Goal: Task Accomplishment & Management: Manage account settings

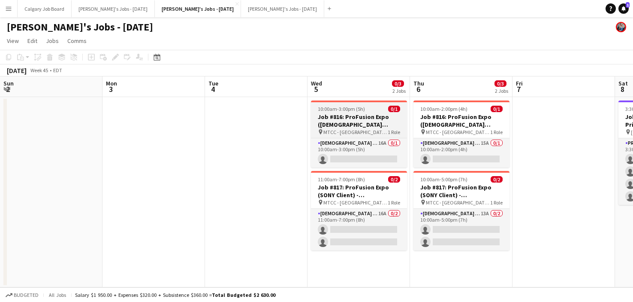
scroll to position [0, 280]
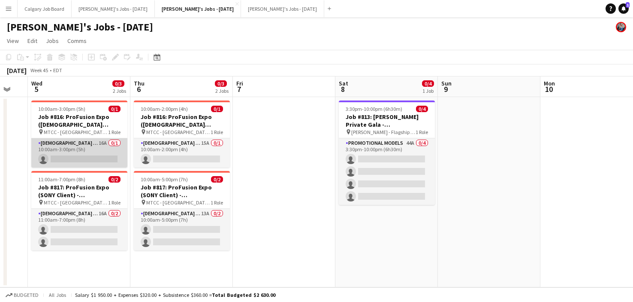
click at [67, 156] on app-card-role "Female Models 16A 0/1 10:00am-3:00pm (5h) single-neutral-actions" at bounding box center [79, 152] width 96 height 29
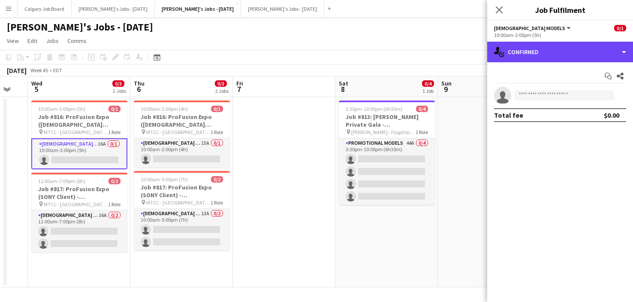
drag, startPoint x: 561, startPoint y: 57, endPoint x: 541, endPoint y: 69, distance: 23.5
click at [561, 57] on div "single-neutral-actions-check-2 Confirmed" at bounding box center [560, 52] width 146 height 21
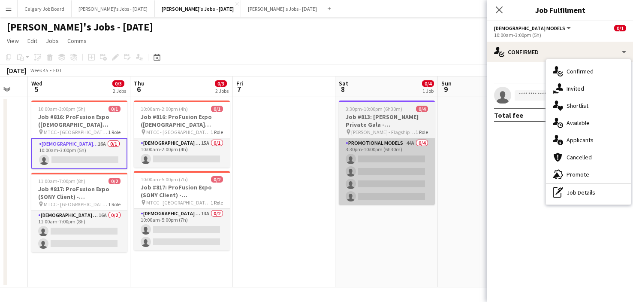
drag, startPoint x: 454, startPoint y: 145, endPoint x: 402, endPoint y: 190, distance: 69.7
click at [454, 145] on app-date-cell at bounding box center [489, 192] width 103 height 190
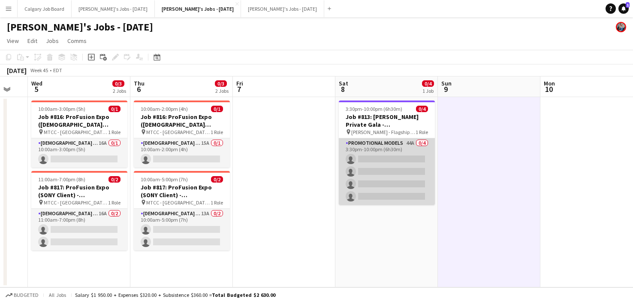
click at [393, 197] on app-card-role "Promotional Models 44A 0/4 3:30pm-10:00pm (6h30m) single-neutral-actions single…" at bounding box center [387, 171] width 96 height 66
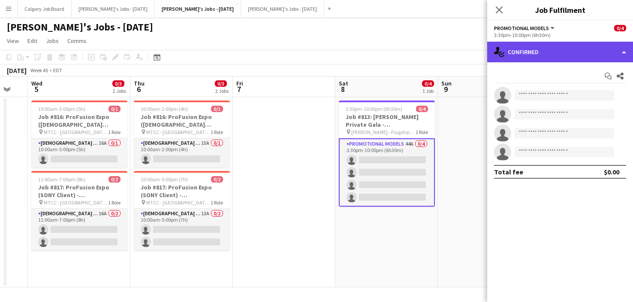
click at [592, 59] on div "single-neutral-actions-check-2 Confirmed" at bounding box center [560, 52] width 146 height 21
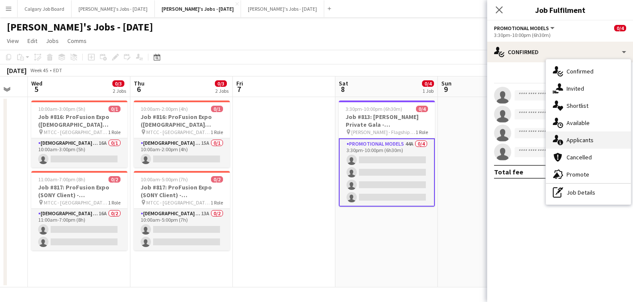
click at [594, 144] on div "single-neutral-actions-information Applicants" at bounding box center [588, 139] width 85 height 17
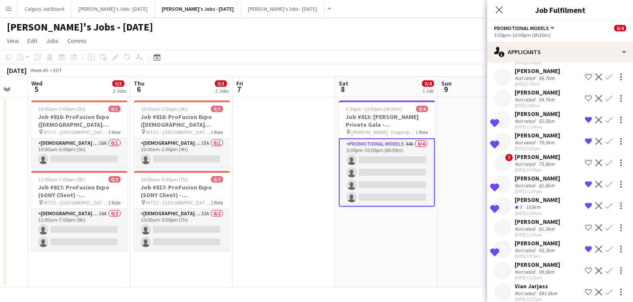
scroll to position [765, 0]
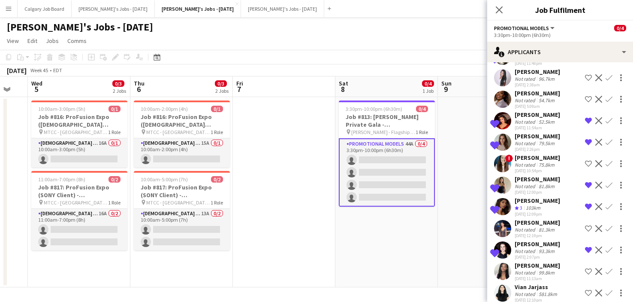
click at [421, 244] on app-date-cell "3:30pm-10:00pm (6h30m) 0/4 Job #813: Raffi Jewellers Private Gala - CAMBRIDGE p…" at bounding box center [386, 192] width 103 height 190
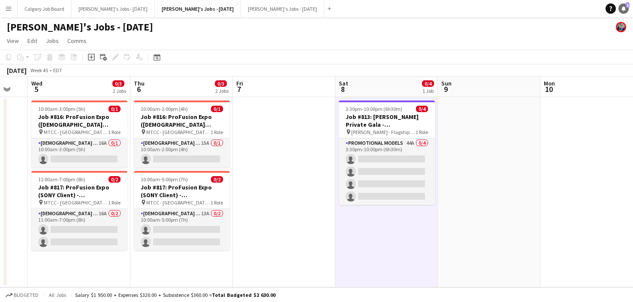
click at [624, 9] on icon at bounding box center [624, 8] width 4 height 4
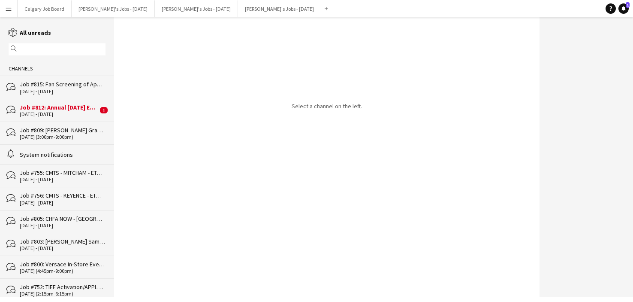
click at [52, 112] on div "[DATE] - [DATE]" at bounding box center [59, 114] width 78 height 6
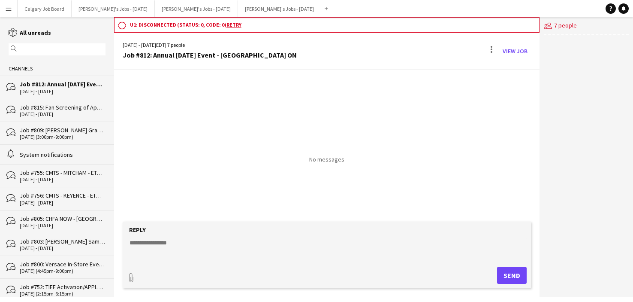
click at [80, 80] on div "bubbles Job #812: Annual [DATE] Event - [GEOGRAPHIC_DATA] ON [DATE] - [DATE]" at bounding box center [57, 87] width 114 height 23
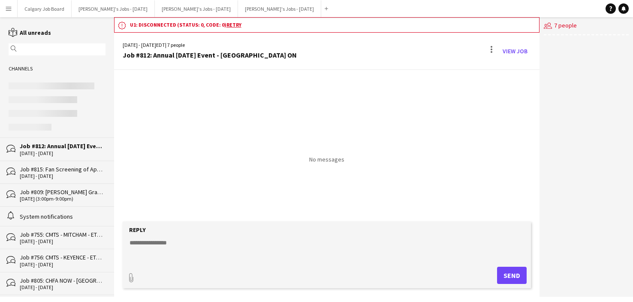
click at [80, 113] on app-content-placeholder at bounding box center [57, 113] width 97 height 7
click at [78, 163] on div "bubbles Job #815: Fan Screening of Apple TV Series - NYC 10 - 11 Oct 2025" at bounding box center [57, 171] width 114 height 23
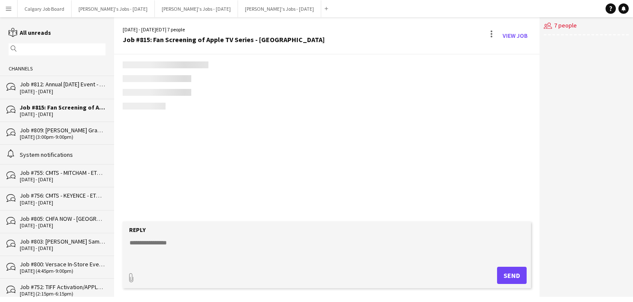
scroll to position [280, 0]
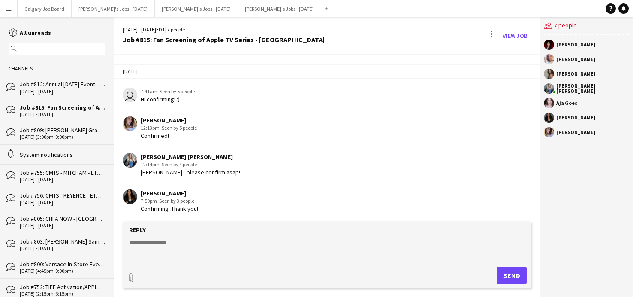
click at [90, 96] on div "bubbles Job #812: Annual [DATE] Event - [GEOGRAPHIC_DATA] ON [DATE] - [DATE]" at bounding box center [57, 87] width 114 height 23
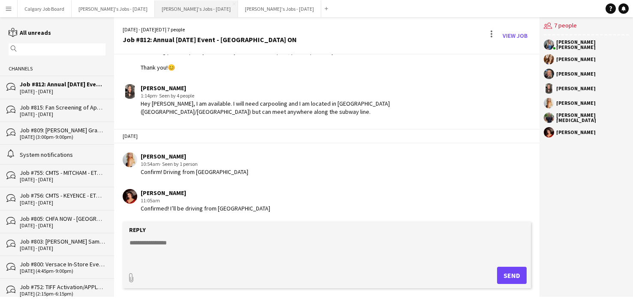
scroll to position [107, 0]
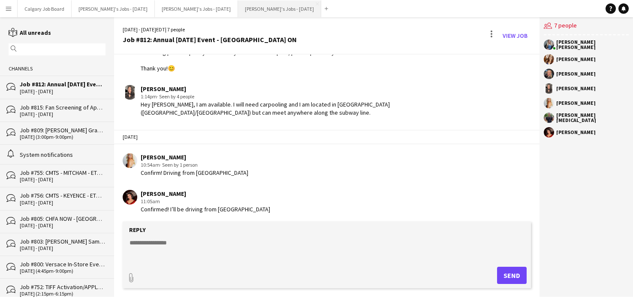
click at [267, 8] on button "[PERSON_NAME]'s Jobs - [DATE] Close" at bounding box center [279, 8] width 83 height 17
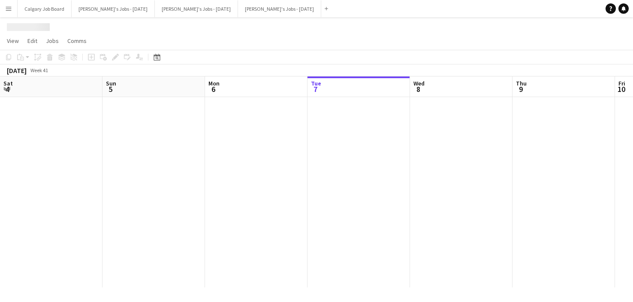
scroll to position [0, 205]
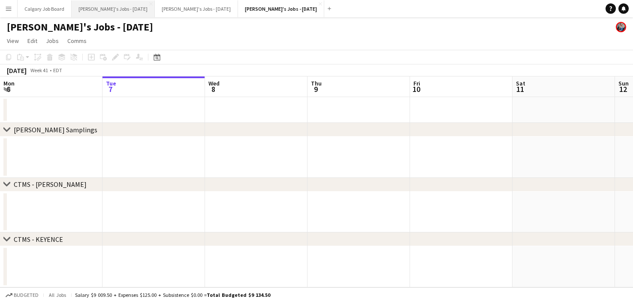
click at [134, 7] on button "[PERSON_NAME]'s Jobs - [DATE] Close" at bounding box center [113, 8] width 83 height 17
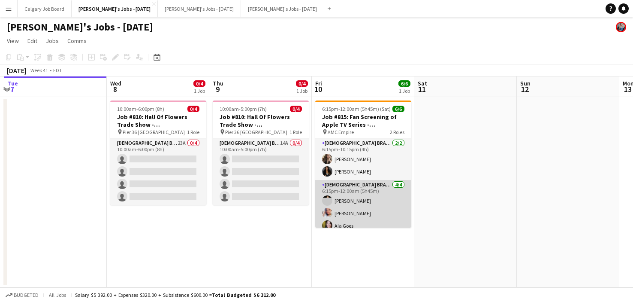
scroll to position [0, 302]
click at [384, 193] on app-card-role "Female Brand Ambassador - Shift 2 4/4 6:15pm-12:00am (5h45m) Pauriany Segarra M…" at bounding box center [365, 213] width 96 height 66
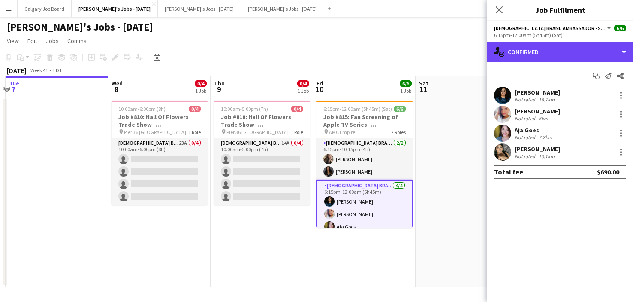
drag, startPoint x: 545, startPoint y: 54, endPoint x: 583, endPoint y: 172, distance: 124.0
click at [546, 55] on div "single-neutral-actions-check-2 Confirmed" at bounding box center [560, 52] width 146 height 21
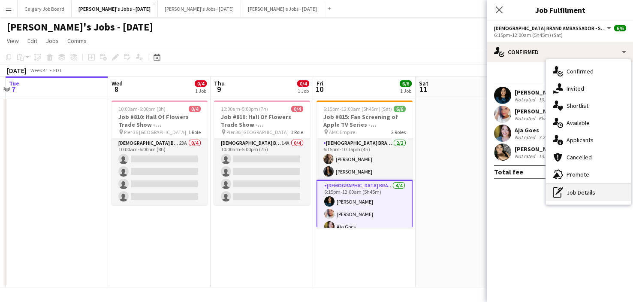
click at [584, 186] on div "pen-write Job Details" at bounding box center [588, 192] width 85 height 17
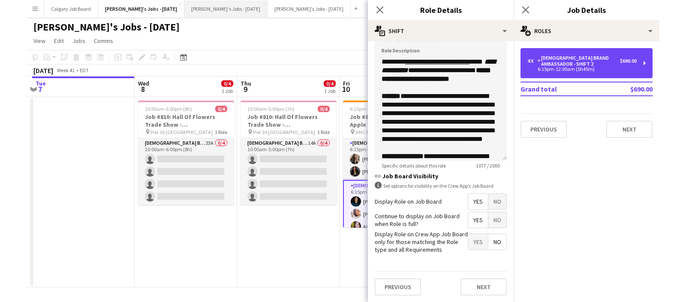
scroll to position [0, 0]
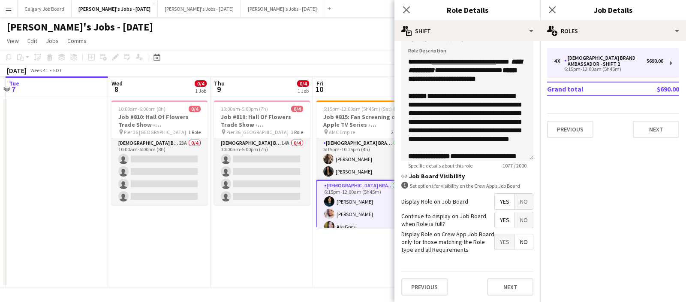
click at [305, 34] on app-page-menu "View Day view expanded Day view collapsed Month view Date picker Jump to today …" at bounding box center [343, 41] width 686 height 16
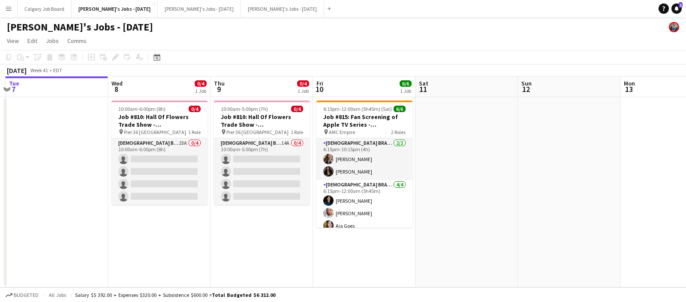
click at [286, 68] on div "October 2025 Week 41 • EDT" at bounding box center [343, 70] width 686 height 12
click at [197, 10] on button "Kirsten's Jobs - November 2025 Close" at bounding box center [199, 8] width 83 height 17
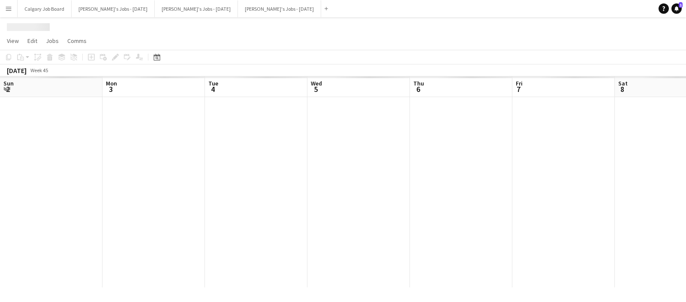
scroll to position [0, 280]
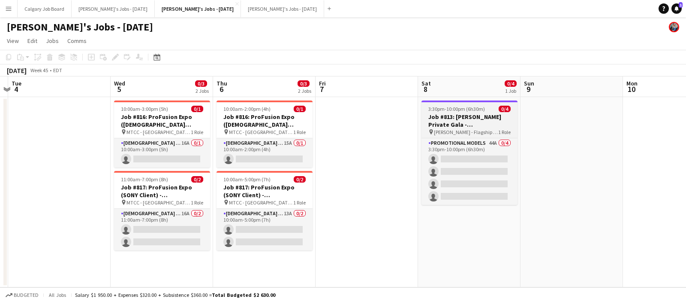
drag, startPoint x: 165, startPoint y: 147, endPoint x: 432, endPoint y: 116, distance: 268.2
click at [166, 147] on app-card-role "Female Models 16A 0/1 10:00am-3:00pm (5h) single-neutral-actions" at bounding box center [162, 152] width 96 height 29
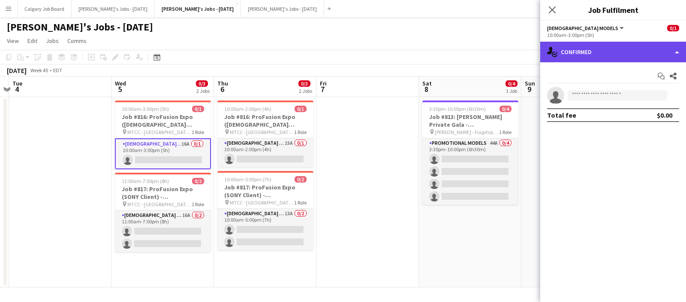
click at [601, 53] on div "single-neutral-actions-check-2 Confirmed" at bounding box center [614, 52] width 146 height 21
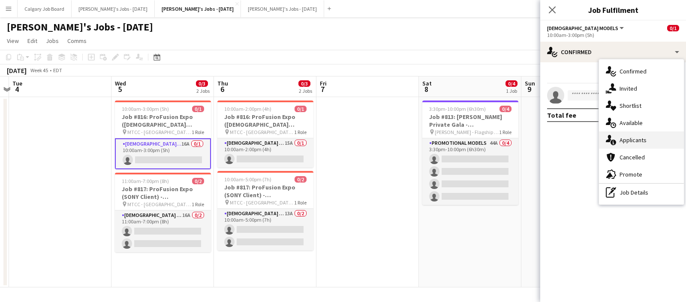
click at [632, 139] on span "Applicants" at bounding box center [633, 140] width 27 height 8
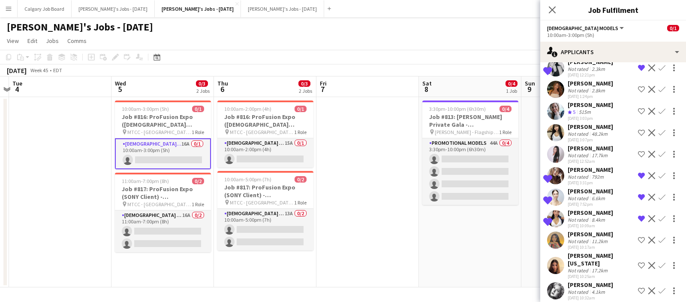
scroll to position [161, 0]
click at [605, 274] on div "06-10-2025 10:25am" at bounding box center [601, 277] width 67 height 6
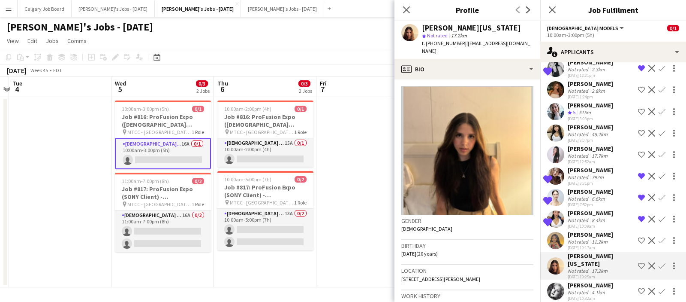
click at [598, 289] on div "4.1km" at bounding box center [598, 292] width 17 height 6
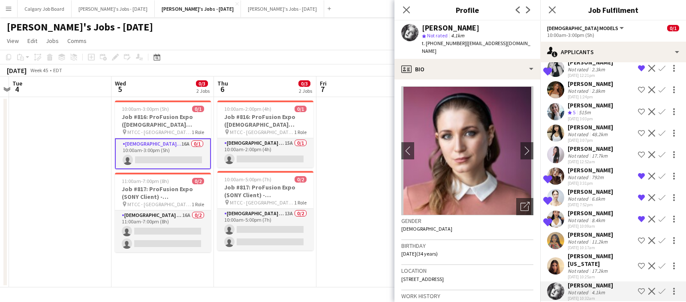
click at [346, 147] on app-date-cell at bounding box center [368, 192] width 103 height 190
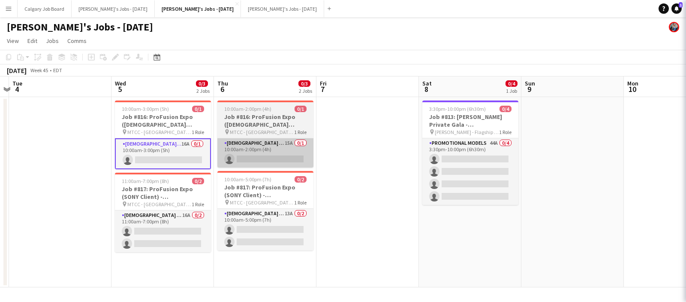
scroll to position [0, 0]
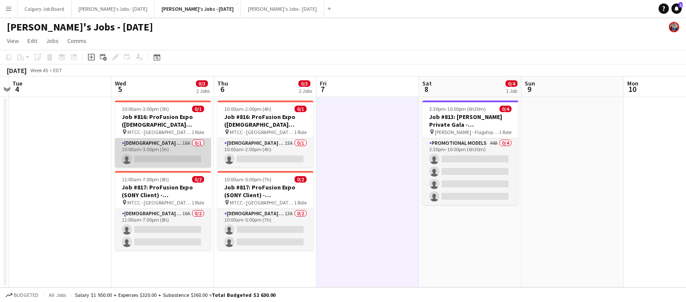
click at [155, 145] on app-card-role "Female Models 16A 0/1 10:00am-3:00pm (5h) single-neutral-actions" at bounding box center [163, 152] width 96 height 29
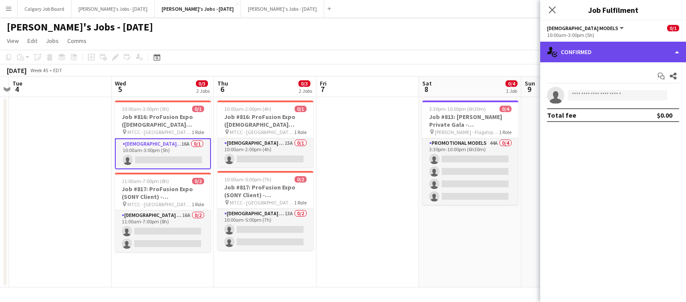
click at [594, 49] on div "single-neutral-actions-check-2 Confirmed" at bounding box center [614, 52] width 146 height 21
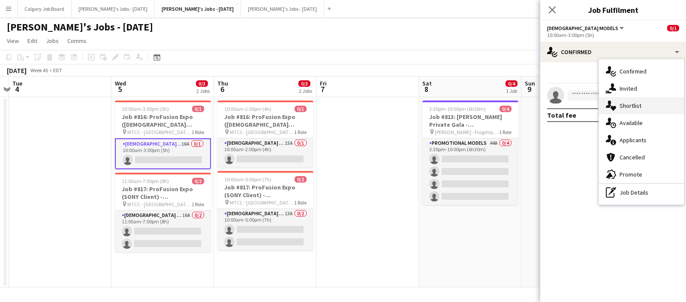
click at [632, 108] on span "Shortlist" at bounding box center [631, 106] width 22 height 8
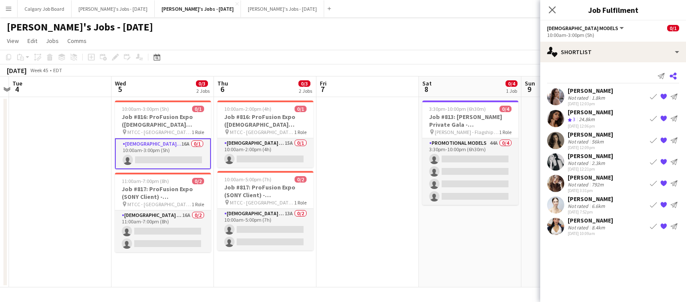
click at [633, 75] on icon at bounding box center [673, 76] width 7 height 7
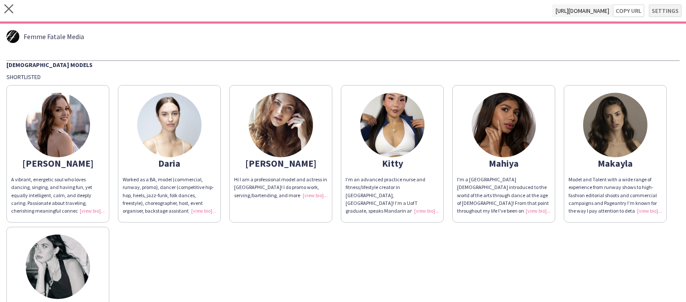
click at [633, 14] on button "Settings" at bounding box center [665, 10] width 33 height 13
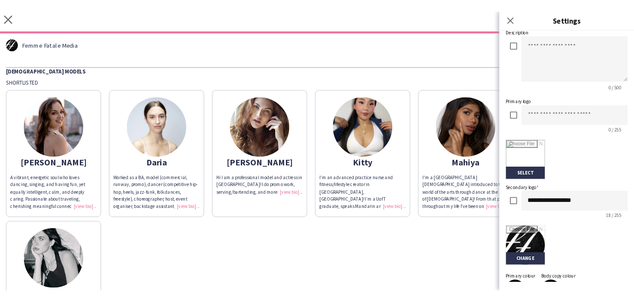
scroll to position [96, 0]
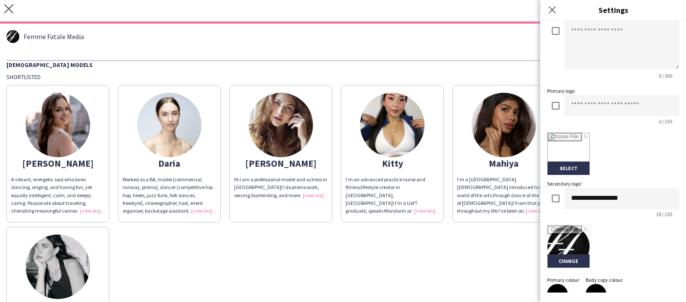
click at [459, 60] on div "[DEMOGRAPHIC_DATA] Models" at bounding box center [343, 64] width 674 height 9
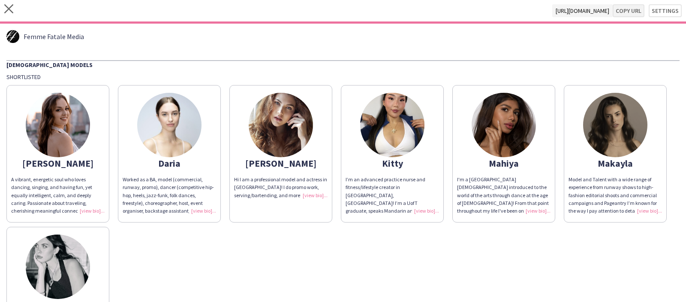
click at [630, 15] on button "Copy url" at bounding box center [629, 10] width 32 height 13
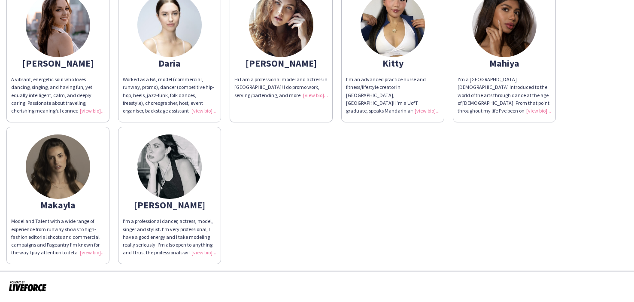
scroll to position [100, 0]
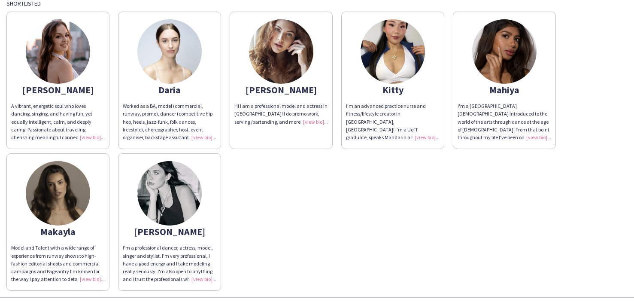
click at [311, 122] on div "Hi I am a professional model and actress in Toronto! I do promo work, serving/b…" at bounding box center [281, 114] width 94 height 24
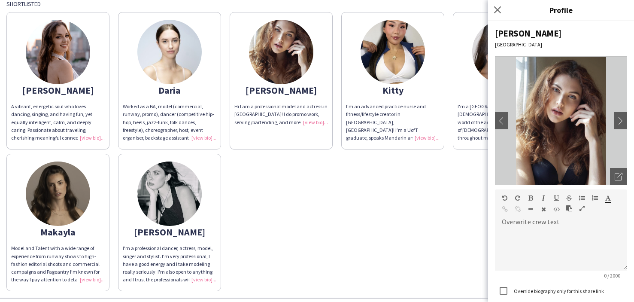
click at [317, 23] on app-share-pages-crew-card "Kiley Hi I am a professional model and actress in Toronto! I do promo work, ser…" at bounding box center [281, 80] width 103 height 137
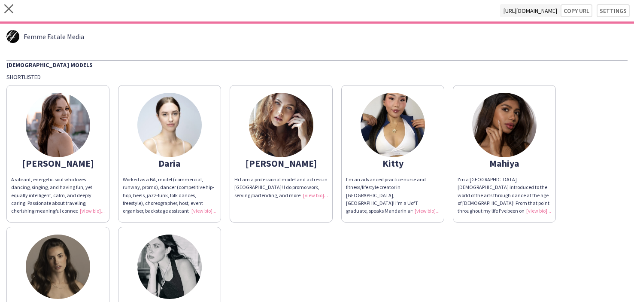
scroll to position [0, 0]
click at [7, 10] on icon at bounding box center [8, 8] width 9 height 9
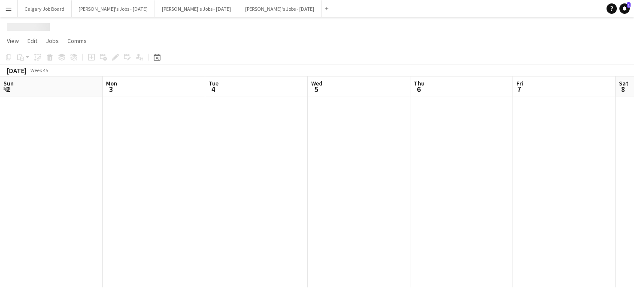
scroll to position [0, 196]
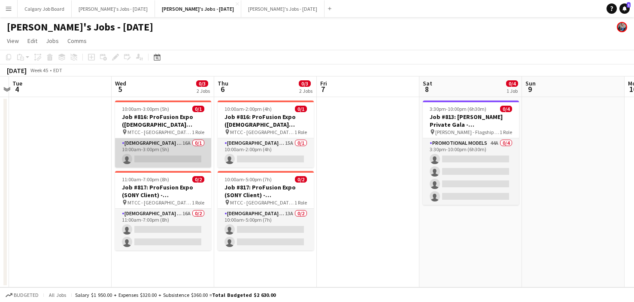
click at [155, 156] on app-card-role "Female Models 16A 0/1 10:00am-3:00pm (5h) single-neutral-actions" at bounding box center [163, 152] width 96 height 29
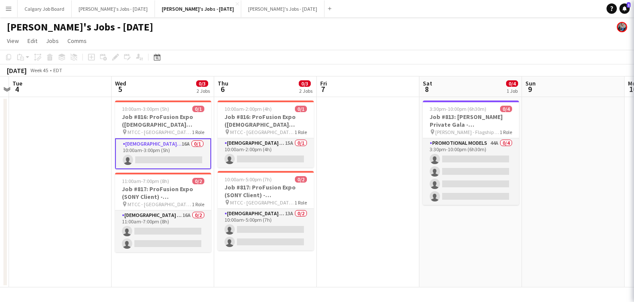
scroll to position [0, 195]
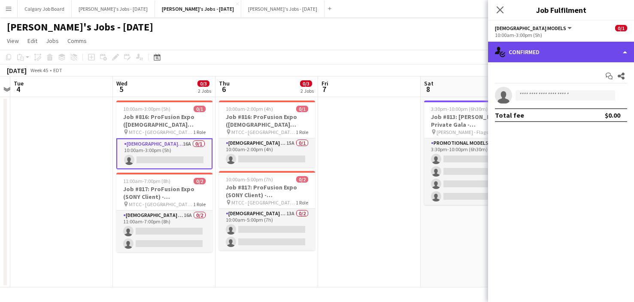
click at [601, 51] on div "single-neutral-actions-check-2 Confirmed" at bounding box center [561, 52] width 146 height 21
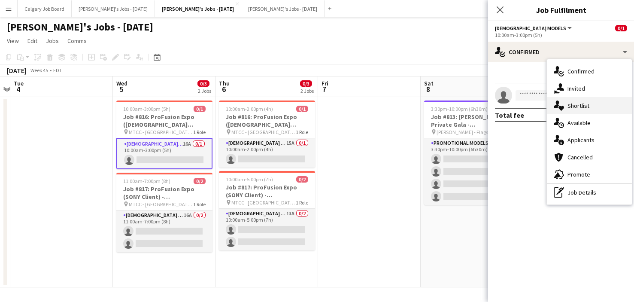
click at [599, 106] on div "single-neutral-actions-heart Shortlist" at bounding box center [589, 105] width 85 height 17
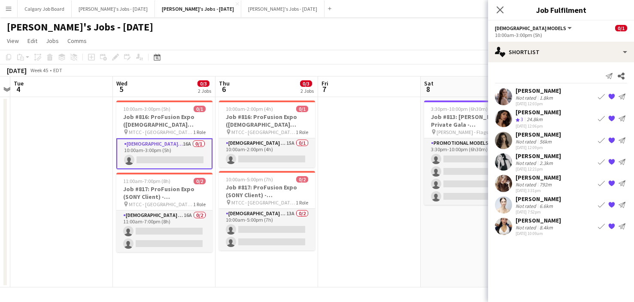
scroll to position [0, 0]
click at [520, 201] on div "Daria Liashenko" at bounding box center [537, 199] width 45 height 8
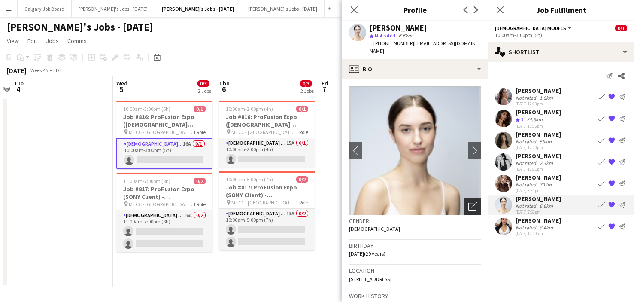
click at [476, 202] on icon "Open photos pop-in" at bounding box center [472, 206] width 9 height 9
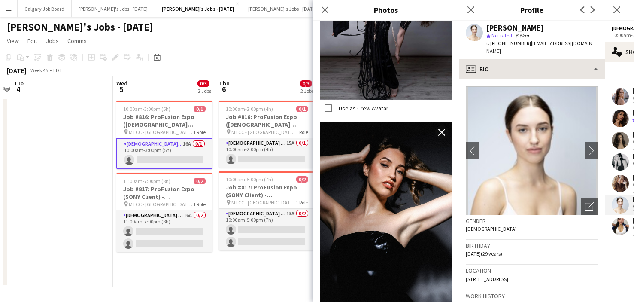
scroll to position [1556, 0]
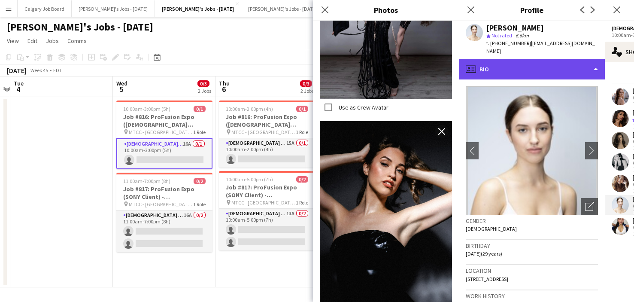
click at [539, 59] on div "profile Bio" at bounding box center [532, 69] width 146 height 21
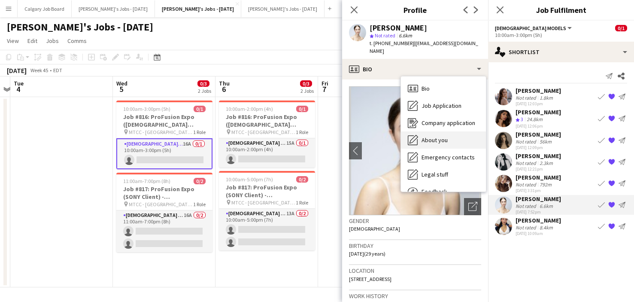
click at [438, 136] on div "About you About you" at bounding box center [443, 139] width 85 height 17
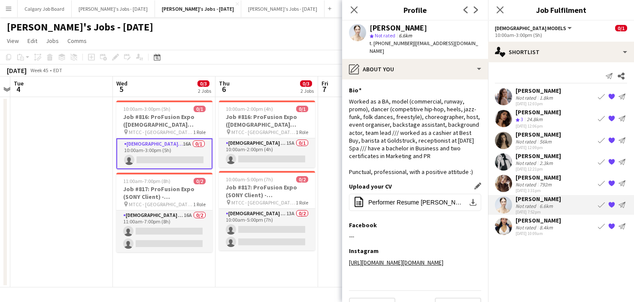
scroll to position [0, 0]
click at [405, 258] on link "https://www.instagram.com/dar.lyasha?igsh=MTk3azF5a2M2aXR3bQ==" at bounding box center [396, 262] width 94 height 8
click at [420, 48] on div "Daria Liashenko star Not rated 6.6km t. +16476145414 | darliashenko@gmail.com" at bounding box center [415, 40] width 146 height 38
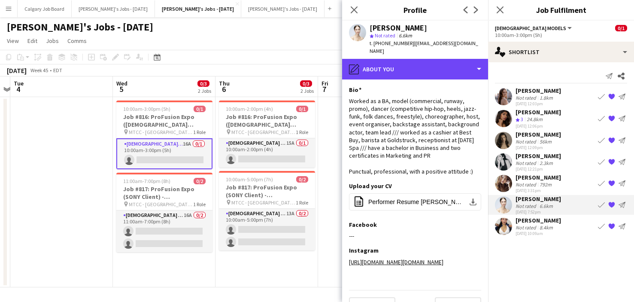
drag, startPoint x: 423, startPoint y: 55, endPoint x: 432, endPoint y: 73, distance: 19.8
click at [423, 59] on div "pencil4 About you" at bounding box center [415, 69] width 146 height 21
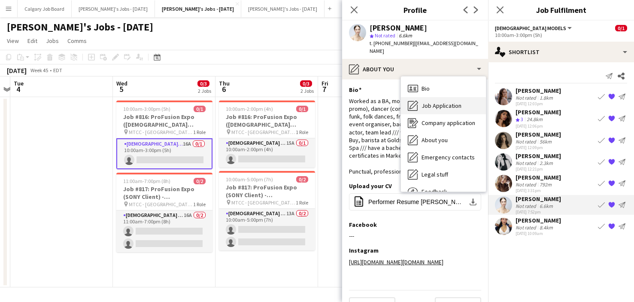
click at [434, 97] on div "Job Application Job Application" at bounding box center [443, 105] width 85 height 17
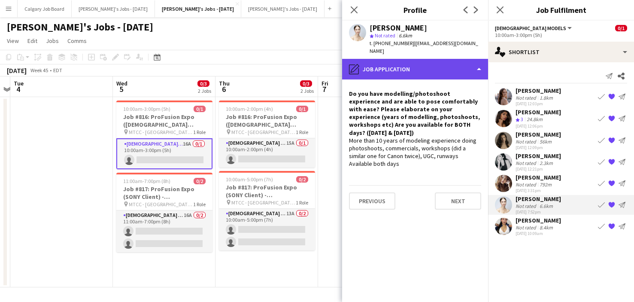
click at [422, 60] on div "pencil4 Job Application" at bounding box center [415, 69] width 146 height 21
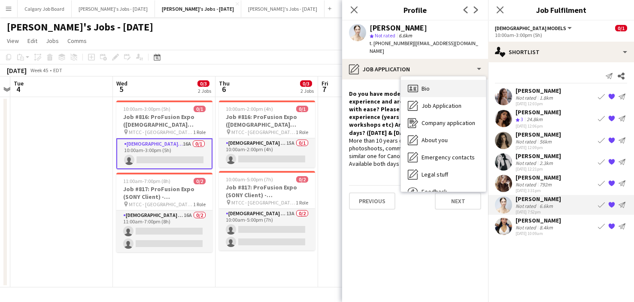
click at [430, 86] on div "Bio Bio" at bounding box center [443, 88] width 85 height 17
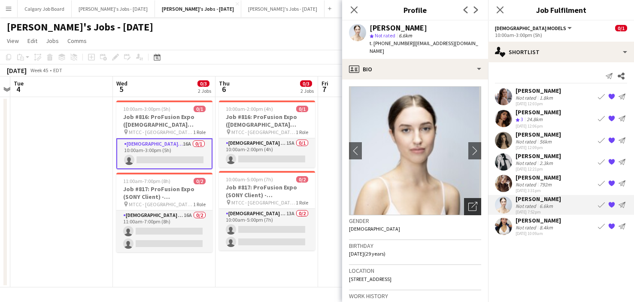
click at [473, 202] on icon "Open photos pop-in" at bounding box center [472, 206] width 9 height 9
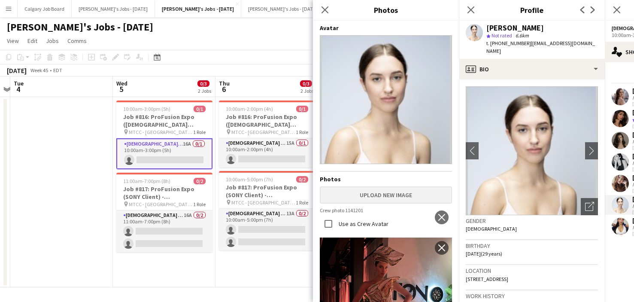
click at [370, 190] on button "Upload new image" at bounding box center [386, 194] width 132 height 17
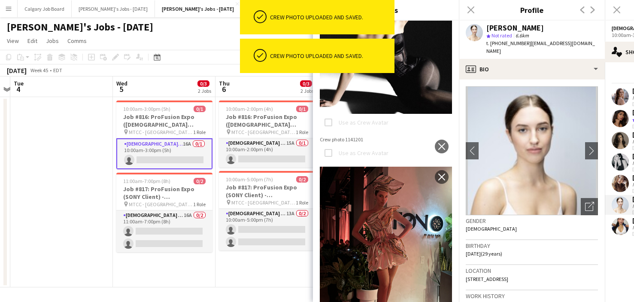
scroll to position [498, 0]
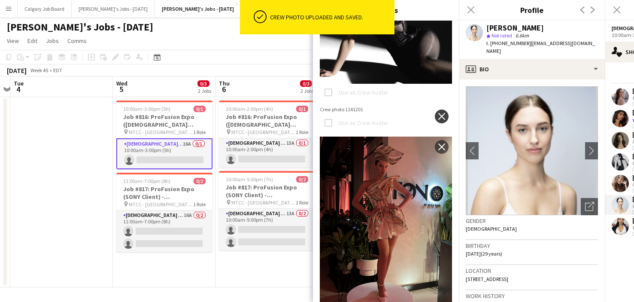
click at [442, 119] on app-icon "close" at bounding box center [441, 116] width 9 height 7
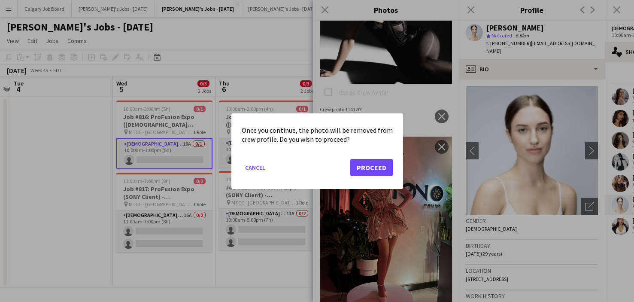
click at [355, 163] on button "Proceed" at bounding box center [371, 166] width 42 height 17
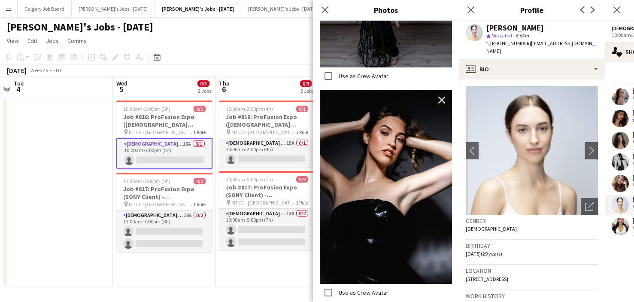
scroll to position [2809, 0]
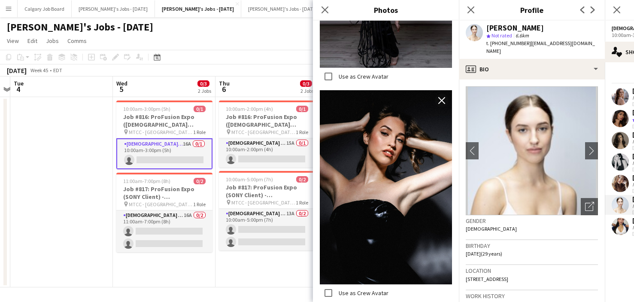
click at [530, 240] on div "Birthday 16-08-1996 (29 years)" at bounding box center [531, 252] width 132 height 25
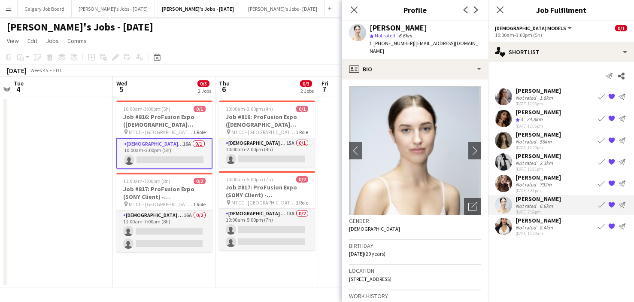
click at [522, 186] on div "Not rated" at bounding box center [526, 184] width 22 height 6
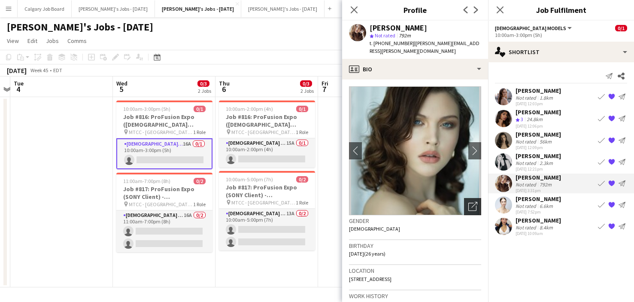
click at [476, 202] on icon "Open photos pop-in" at bounding box center [472, 206] width 9 height 9
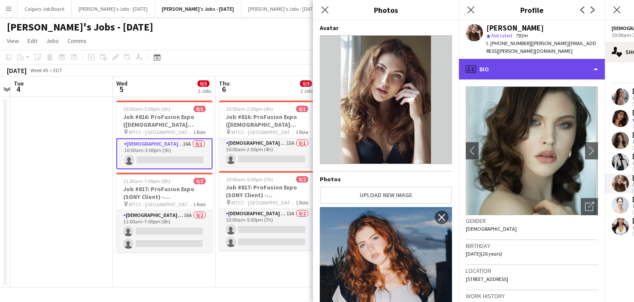
click at [493, 63] on div "profile Bio" at bounding box center [532, 69] width 146 height 21
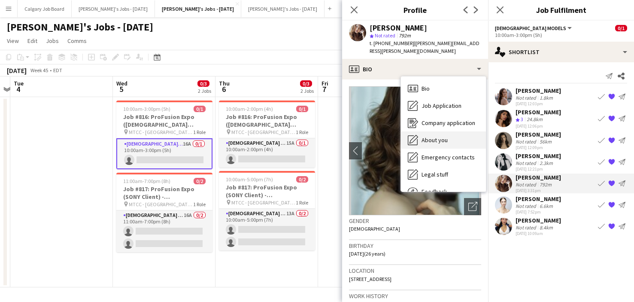
click at [445, 136] on span "About you" at bounding box center [434, 140] width 26 height 8
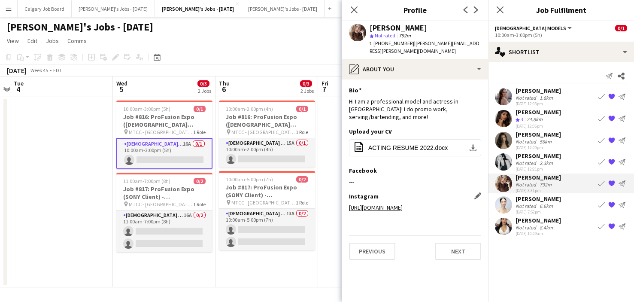
click at [402, 203] on link "https://www.instagram.com/kiley_langille/?hl=en" at bounding box center [376, 207] width 54 height 8
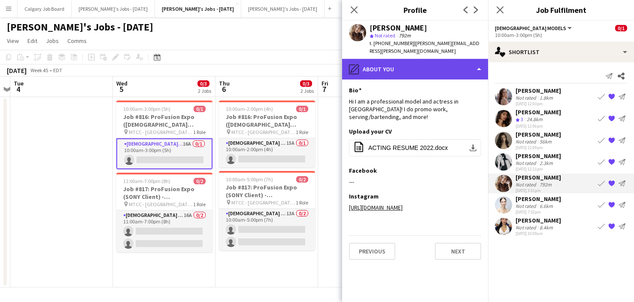
click at [396, 59] on div "pencil4 About you" at bounding box center [415, 69] width 146 height 21
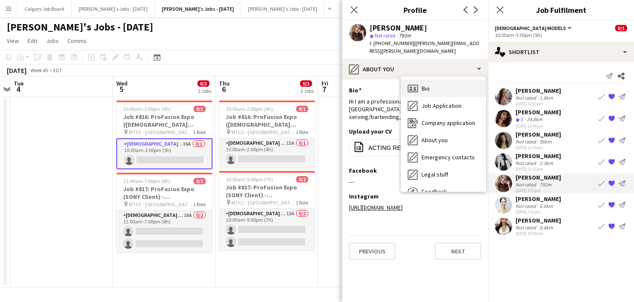
click at [434, 86] on div "Bio Bio" at bounding box center [443, 88] width 85 height 17
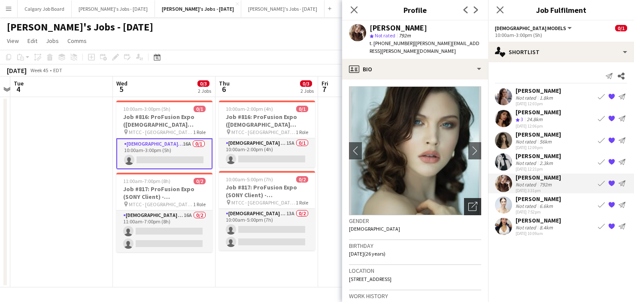
click at [476, 202] on icon at bounding box center [472, 206] width 8 height 8
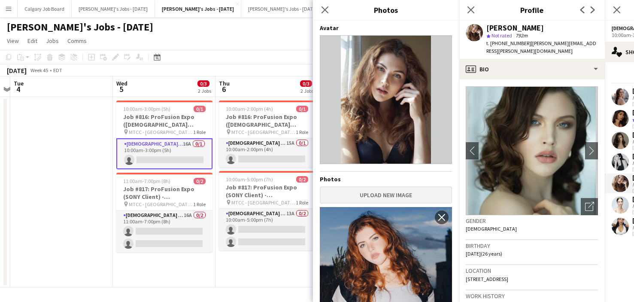
click at [371, 191] on button "Upload new image" at bounding box center [386, 194] width 132 height 17
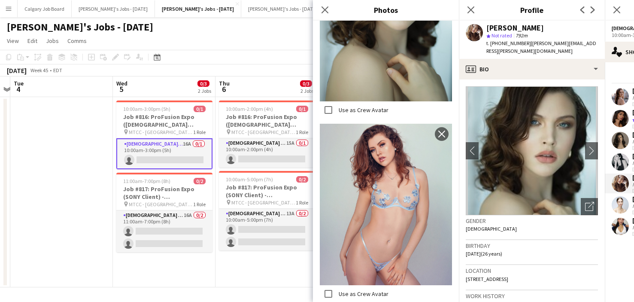
scroll to position [5367, 0]
click at [469, 250] on span "12-05-1999 (26 years)" at bounding box center [483, 253] width 36 height 6
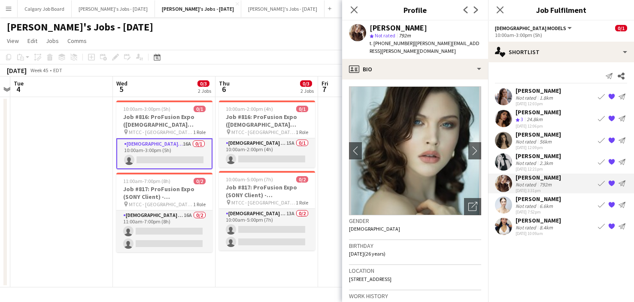
click at [284, 68] on div "November 2025 Week 45 • EDT" at bounding box center [317, 70] width 634 height 12
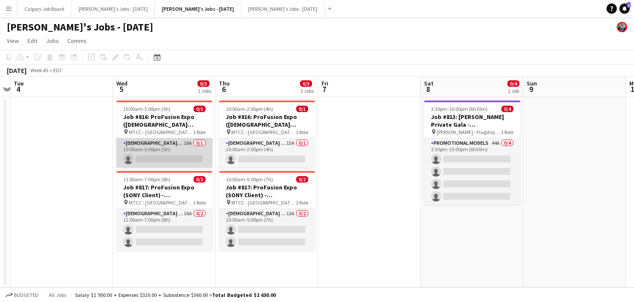
click at [161, 156] on app-card-role "Female Models 16A 0/1 10:00am-3:00pm (5h) single-neutral-actions" at bounding box center [164, 152] width 96 height 29
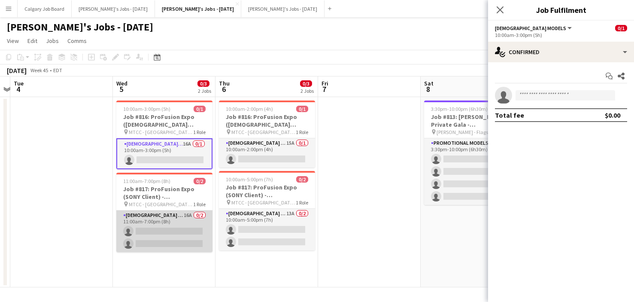
click at [155, 236] on app-card-role "Female Models 16A 0/2 11:00am-7:00pm (8h) single-neutral-actions single-neutral…" at bounding box center [164, 231] width 96 height 42
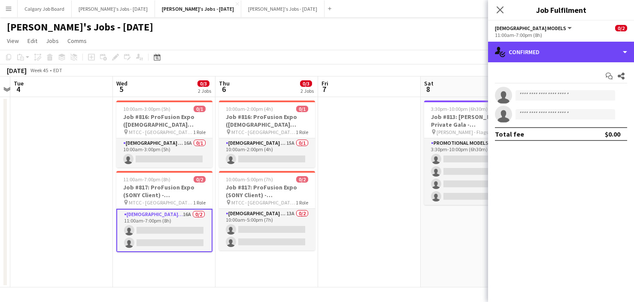
drag, startPoint x: 497, startPoint y: 48, endPoint x: 565, endPoint y: 107, distance: 90.9
click at [497, 48] on icon "single-neutral-actions-check-2" at bounding box center [500, 52] width 10 height 10
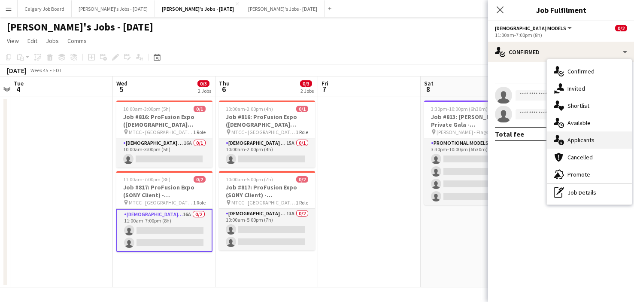
click at [582, 137] on span "Applicants" at bounding box center [580, 140] width 27 height 8
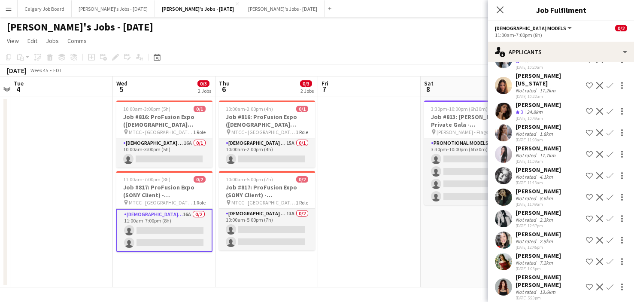
scroll to position [161, 0]
click at [589, 108] on app-icon "Shortlist crew" at bounding box center [589, 111] width 7 height 7
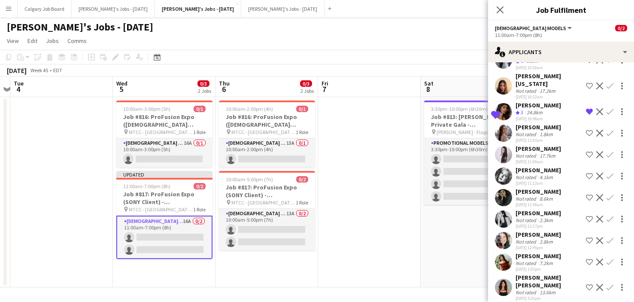
click at [588, 130] on app-icon "Shortlist crew" at bounding box center [589, 133] width 7 height 7
click at [588, 215] on app-icon "Shortlist crew" at bounding box center [589, 218] width 7 height 7
click at [589, 258] on app-icon "Shortlist crew" at bounding box center [589, 261] width 7 height 7
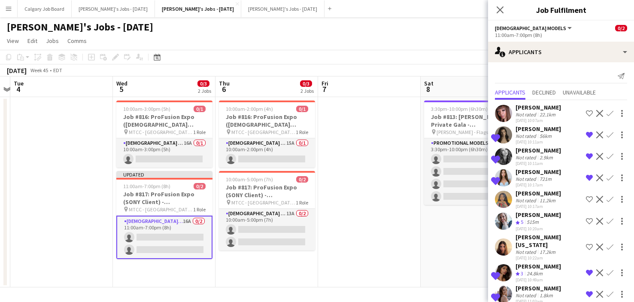
drag, startPoint x: 429, startPoint y: 57, endPoint x: 487, endPoint y: 62, distance: 59.0
click at [429, 57] on app-toolbar "Copy Paste Paste Command V Paste with crew Command Shift V Paste linked Job [GE…" at bounding box center [317, 57] width 634 height 15
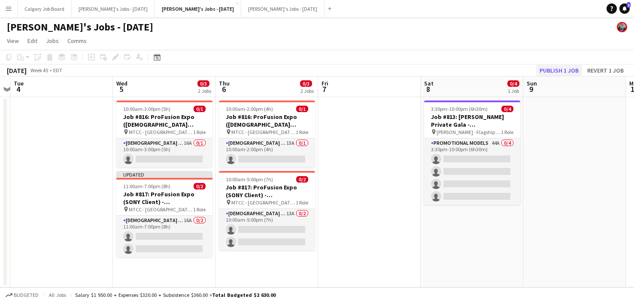
click at [551, 71] on button "Publish 1 job" at bounding box center [559, 70] width 46 height 11
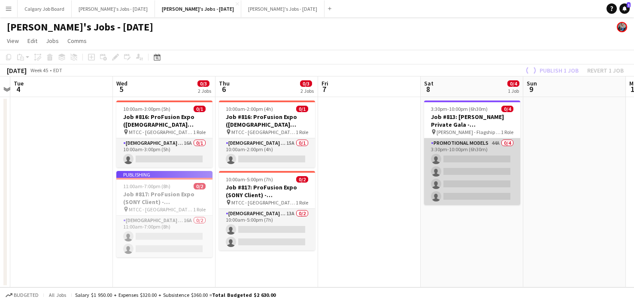
scroll to position [0, 196]
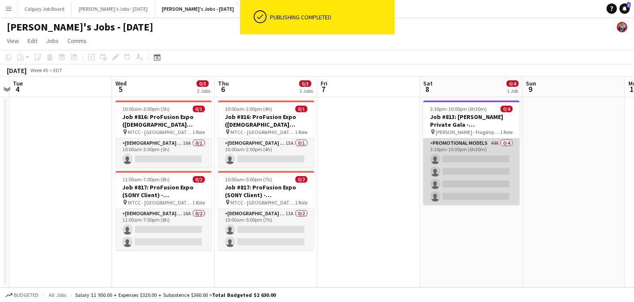
click at [442, 171] on app-card-role "Promotional Models 44A 0/4 3:30pm-10:00pm (6h30m) single-neutral-actions single…" at bounding box center [471, 171] width 96 height 66
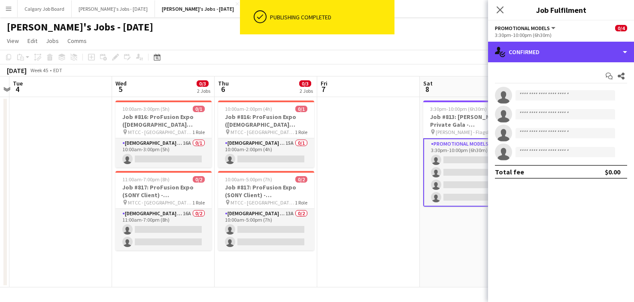
drag, startPoint x: 556, startPoint y: 52, endPoint x: 576, endPoint y: 107, distance: 58.4
click at [556, 52] on div "single-neutral-actions-check-2 Confirmed" at bounding box center [561, 52] width 146 height 21
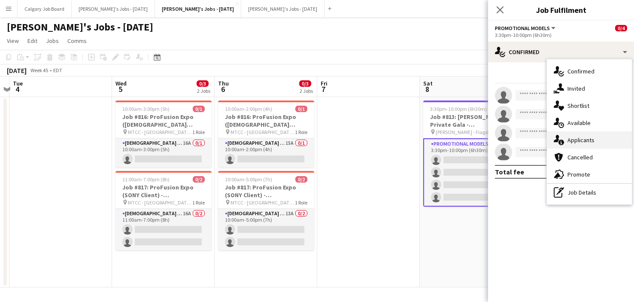
click at [581, 139] on span "Applicants" at bounding box center [580, 140] width 27 height 8
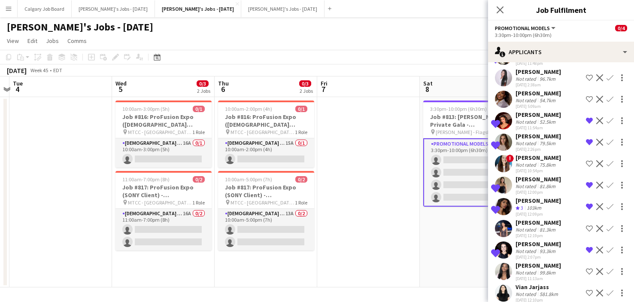
scroll to position [0, 0]
drag, startPoint x: 438, startPoint y: 54, endPoint x: 430, endPoint y: 59, distance: 9.6
click at [438, 54] on app-toolbar "Copy Paste Paste Command V Paste with crew Command Shift V Paste linked Job [GE…" at bounding box center [317, 57] width 634 height 15
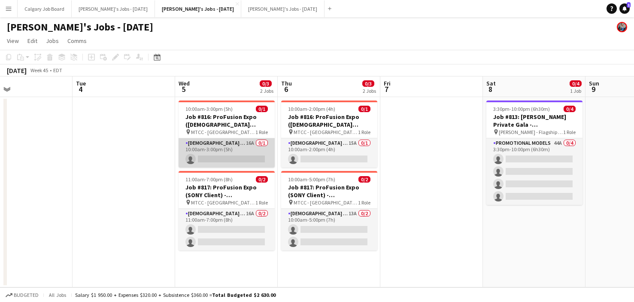
click at [243, 151] on app-card-role "Female Models 16A 0/1 10:00am-3:00pm (5h) single-neutral-actions" at bounding box center [226, 152] width 96 height 29
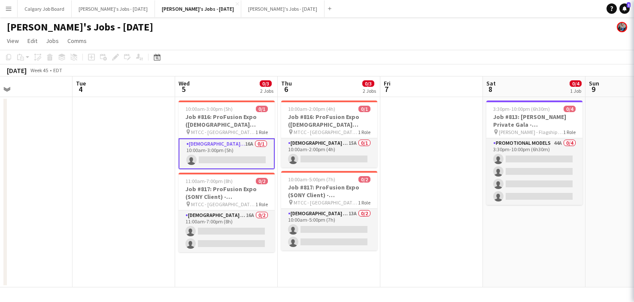
scroll to position [0, 337]
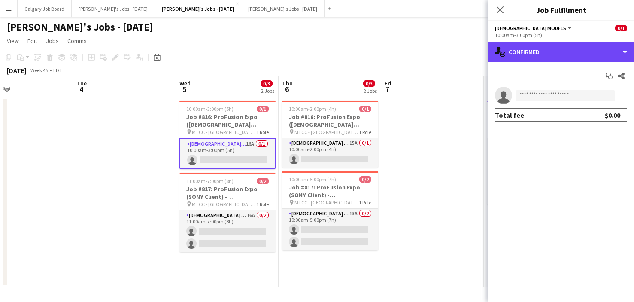
drag, startPoint x: 546, startPoint y: 53, endPoint x: 578, endPoint y: 90, distance: 48.6
click at [547, 54] on div "single-neutral-actions-check-2 Confirmed" at bounding box center [561, 52] width 146 height 21
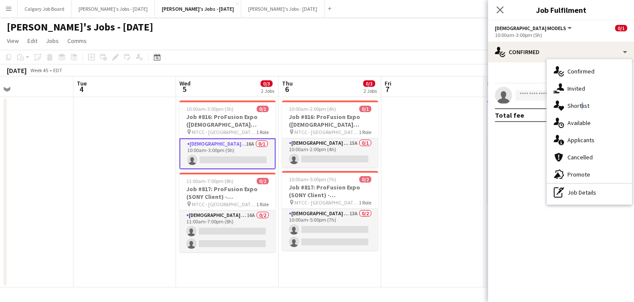
click at [580, 104] on span "Shortlist" at bounding box center [578, 106] width 22 height 8
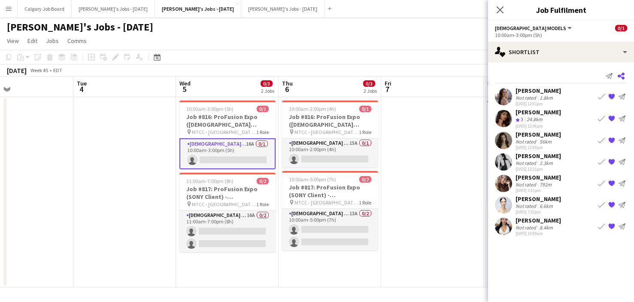
click at [619, 76] on icon at bounding box center [620, 76] width 7 height 7
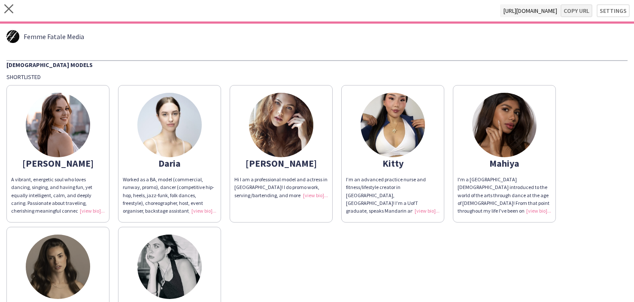
click at [574, 15] on button "Copy url" at bounding box center [576, 10] width 32 height 13
click at [9, 5] on icon "close" at bounding box center [8, 8] width 9 height 9
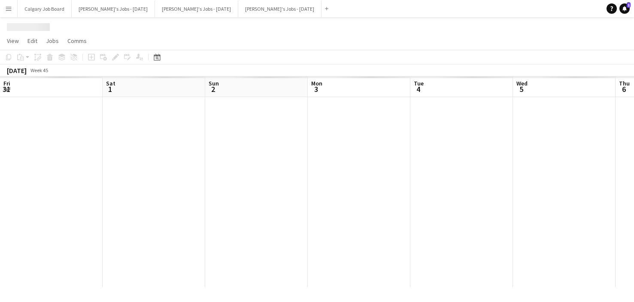
scroll to position [0, 337]
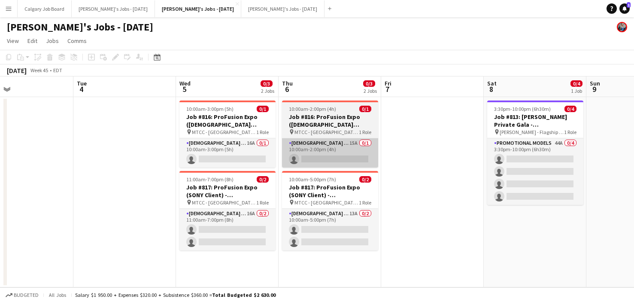
drag, startPoint x: 213, startPoint y: 154, endPoint x: 348, endPoint y: 141, distance: 135.8
click at [213, 154] on app-card-role "Female Models 16A 0/1 10:00am-3:00pm (5h) single-neutral-actions" at bounding box center [227, 152] width 96 height 29
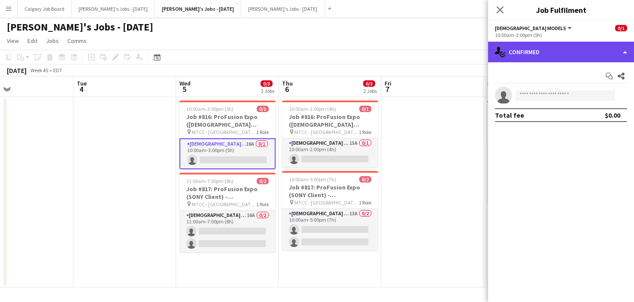
click at [552, 51] on div "single-neutral-actions-check-2 Confirmed" at bounding box center [561, 52] width 146 height 21
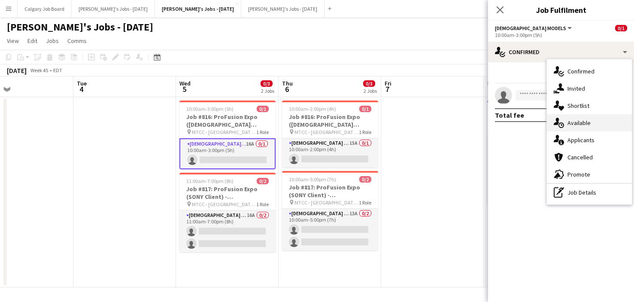
click at [587, 121] on span "Available" at bounding box center [578, 123] width 23 height 8
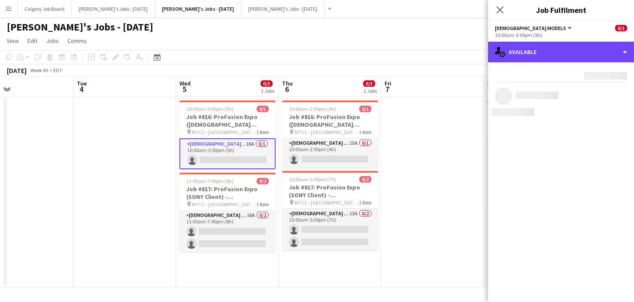
click at [565, 59] on div "single-neutral-actions-upload Available" at bounding box center [561, 52] width 146 height 21
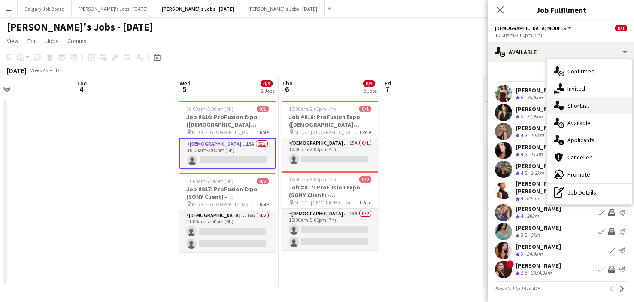
click at [573, 102] on span "Shortlist" at bounding box center [578, 106] width 22 height 8
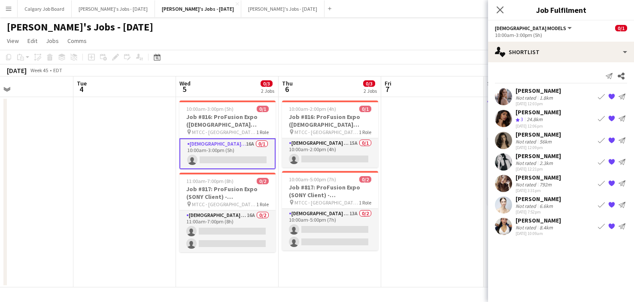
scroll to position [0, 0]
click at [534, 185] on div "Not rated" at bounding box center [526, 184] width 22 height 6
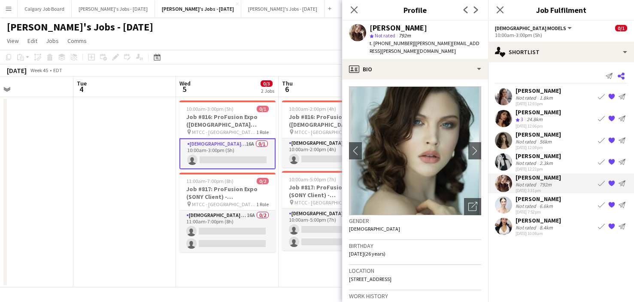
click at [622, 77] on icon "Share" at bounding box center [620, 76] width 7 height 7
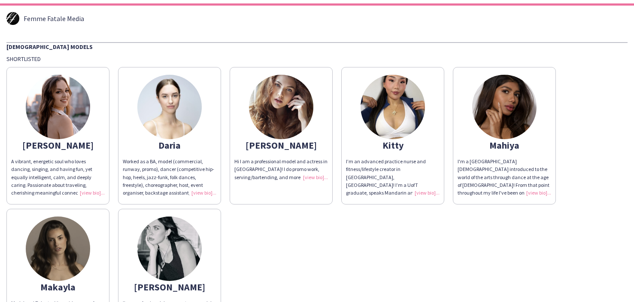
scroll to position [24, 0]
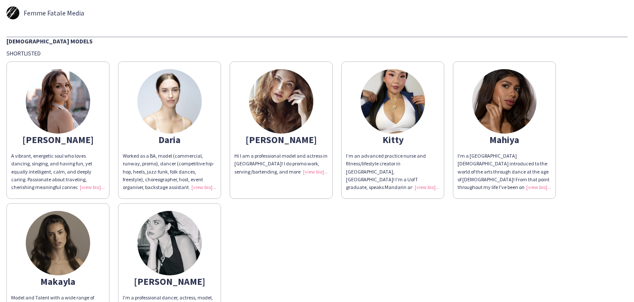
drag, startPoint x: 208, startPoint y: 184, endPoint x: 212, endPoint y: 184, distance: 4.4
click at [209, 184] on div "Worked as a BA, model (commercial, runway, promo), dancer (competitive hip-hop,…" at bounding box center [170, 171] width 94 height 39
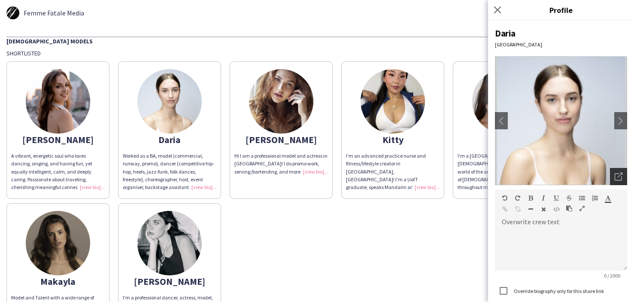
click at [625, 174] on div "Open photos pop-in" at bounding box center [618, 176] width 17 height 17
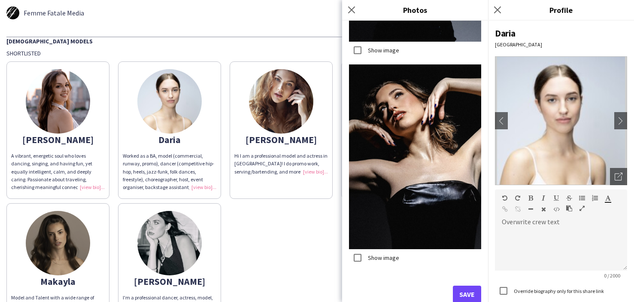
scroll to position [2796, 0]
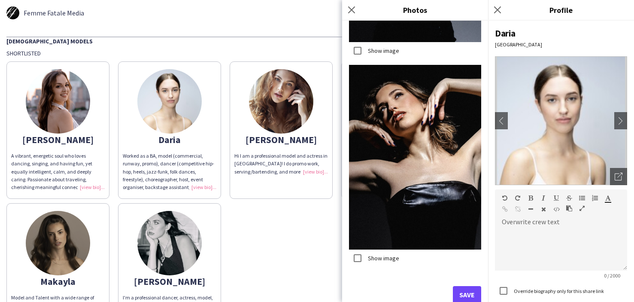
drag, startPoint x: 465, startPoint y: 290, endPoint x: 410, endPoint y: 272, distance: 58.1
click at [465, 290] on button "Save" at bounding box center [467, 294] width 28 height 17
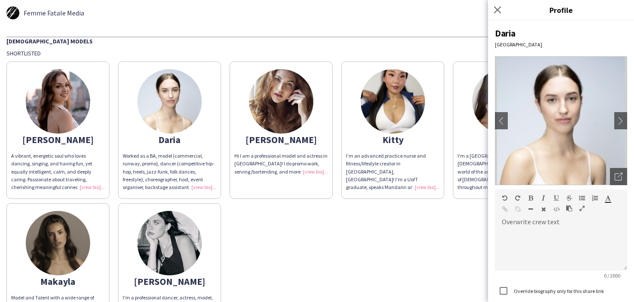
drag, startPoint x: 94, startPoint y: 190, endPoint x: 90, endPoint y: 189, distance: 4.6
click at [95, 190] on app-share-pages-crew-card "Anzhelika A vibrant, energetic soul who loves dancing, singing, and having fun,…" at bounding box center [57, 129] width 103 height 137
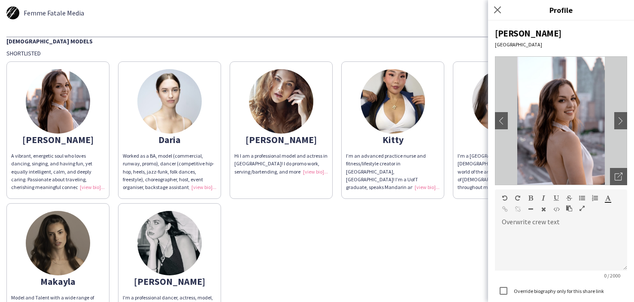
click at [287, 204] on div "Anzhelika A vibrant, energetic soul who loves dancing, singing, and having fun,…" at bounding box center [316, 198] width 621 height 283
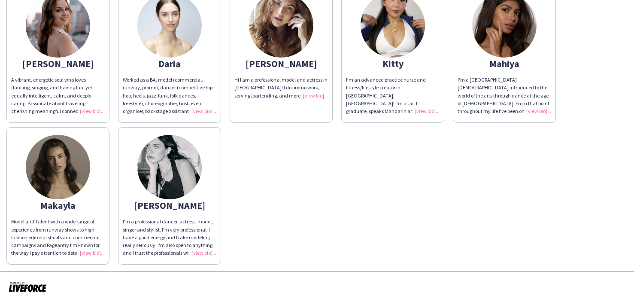
scroll to position [84, 0]
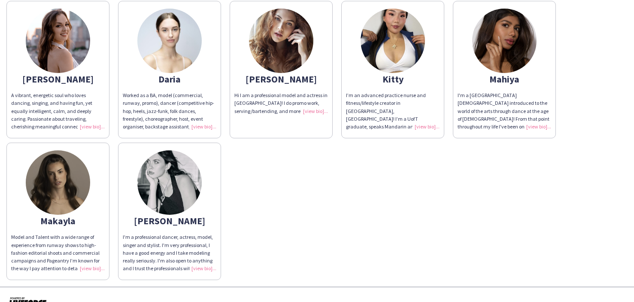
click at [92, 263] on div "Model and Talent with a wide range of experience from runway shows to high-fash…" at bounding box center [58, 252] width 94 height 39
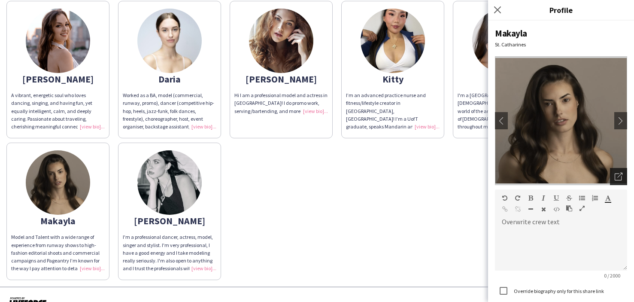
click at [614, 178] on div "Open photos pop-in" at bounding box center [618, 176] width 17 height 17
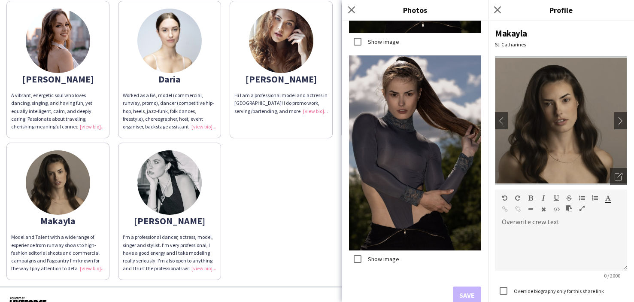
scroll to position [0, 0]
click at [318, 188] on div "Anzhelika A vibrant, energetic soul who loves dancing, singing, and having fun,…" at bounding box center [316, 138] width 621 height 283
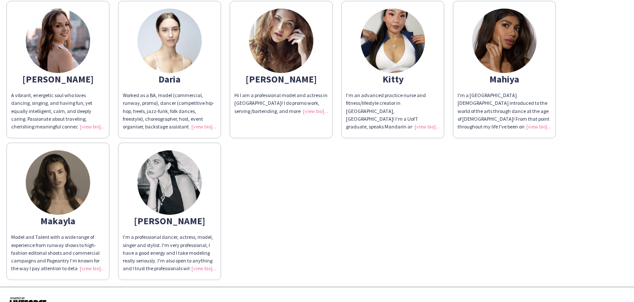
click at [305, 118] on app-share-pages-crew-card "Kiley Hi I am a professional model and actress in Toronto! I do promo work, ser…" at bounding box center [281, 69] width 103 height 137
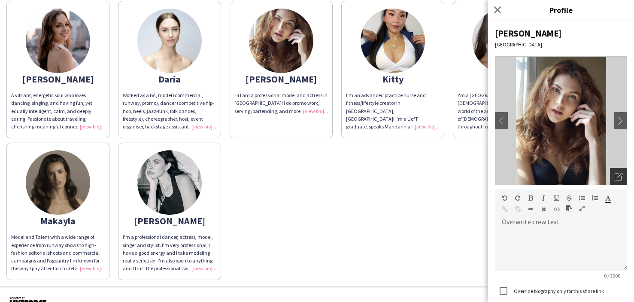
click at [617, 175] on icon "Open photos pop-in" at bounding box center [618, 176] width 8 height 8
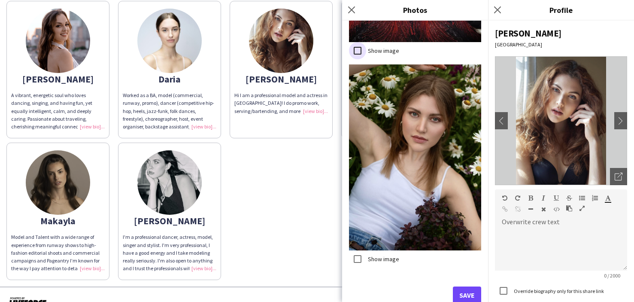
scroll to position [5410, 0]
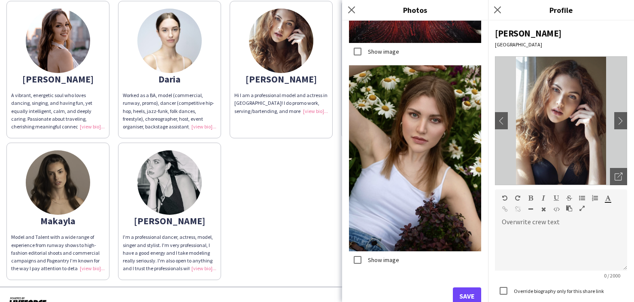
click at [470, 292] on button "Save" at bounding box center [467, 295] width 28 height 17
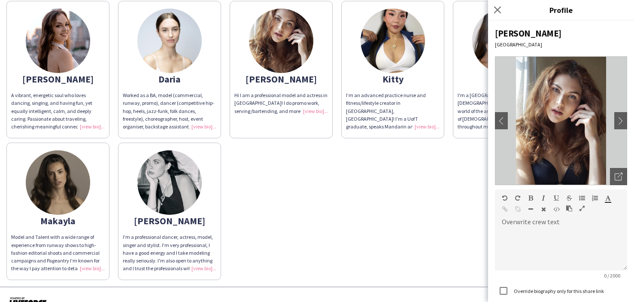
click at [319, 241] on div "Anzhelika A vibrant, energetic soul who loves dancing, singing, and having fun,…" at bounding box center [316, 138] width 621 height 283
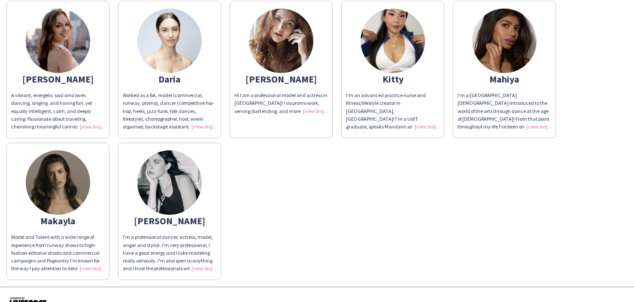
click at [424, 123] on div "I’m an advanced practice nurse and fitness/lifestyle creator in Toronto, Canada…" at bounding box center [393, 110] width 94 height 39
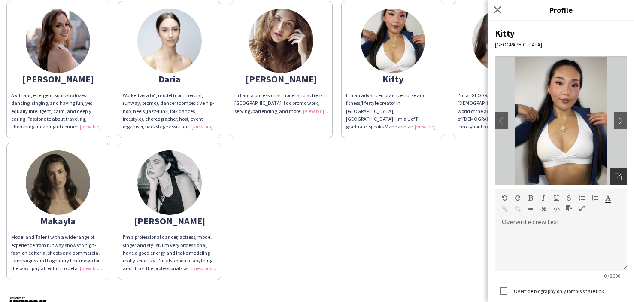
click at [621, 176] on icon at bounding box center [617, 176] width 7 height 7
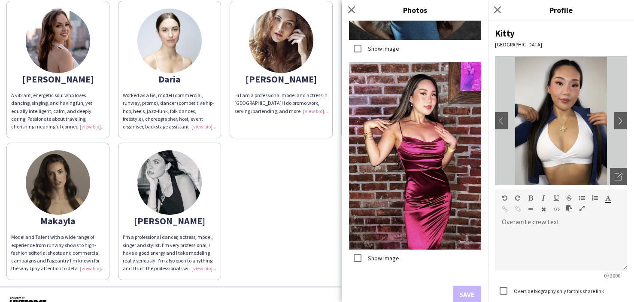
scroll to position [0, 0]
click at [267, 209] on div "Anzhelika A vibrant, energetic soul who loves dancing, singing, and having fun,…" at bounding box center [316, 138] width 621 height 283
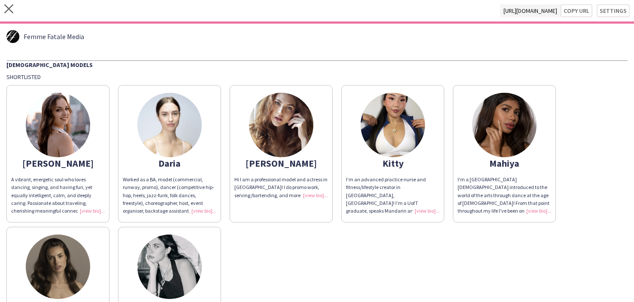
click at [11, 3] on div "close https://admin.liveforce.co/v2/s/d243d306-3321-4f6b-9d78-a92d2e93cd0e Copy…" at bounding box center [317, 12] width 634 height 24
click at [7, 11] on icon at bounding box center [8, 8] width 9 height 9
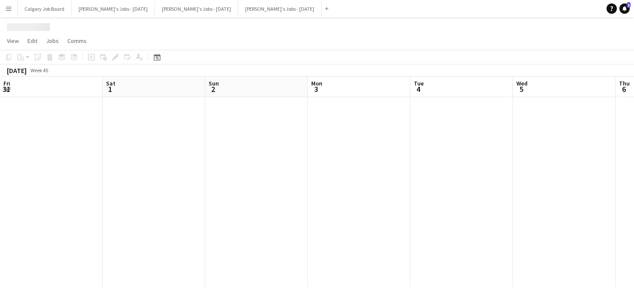
scroll to position [0, 337]
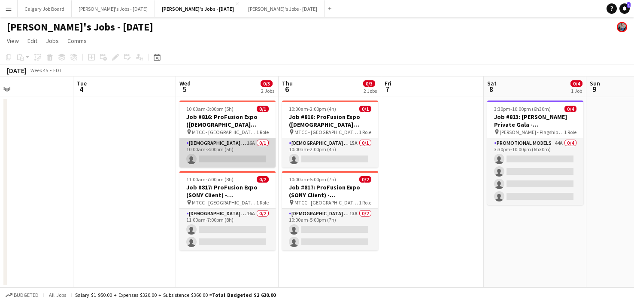
click at [237, 155] on app-card-role "Female Models 16A 0/1 10:00am-3:00pm (5h) single-neutral-actions" at bounding box center [227, 152] width 96 height 29
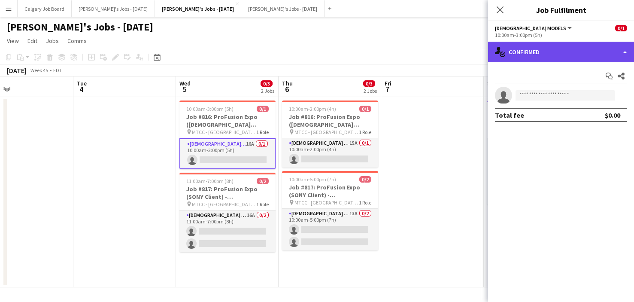
click at [602, 59] on div "single-neutral-actions-check-2 Confirmed" at bounding box center [561, 52] width 146 height 21
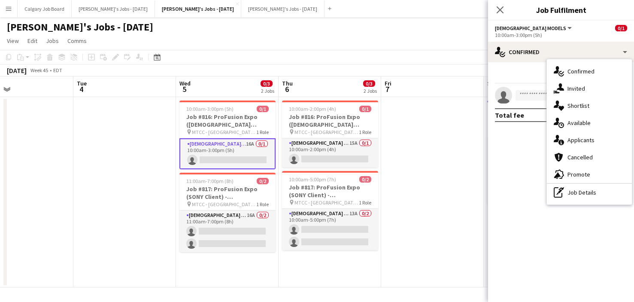
drag, startPoint x: 591, startPoint y: 105, endPoint x: 576, endPoint y: 111, distance: 15.9
click at [591, 105] on div "single-neutral-actions-heart Shortlist" at bounding box center [589, 105] width 85 height 17
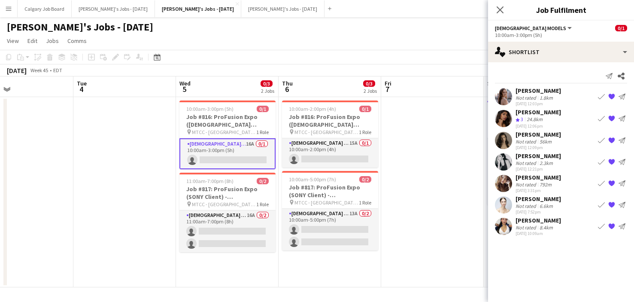
scroll to position [0, 0]
click at [523, 185] on div "Not rated" at bounding box center [526, 184] width 22 height 6
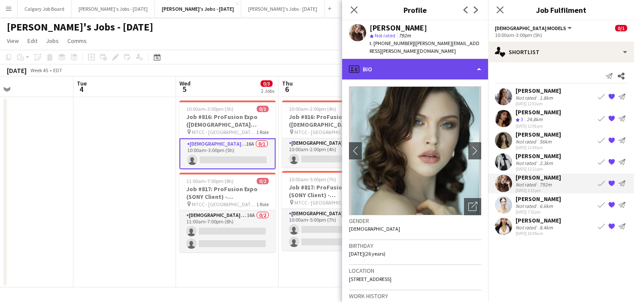
click at [459, 69] on div "profile Bio" at bounding box center [415, 69] width 146 height 21
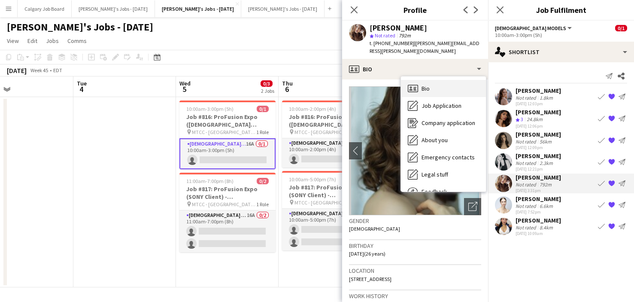
click at [446, 84] on div "Bio Bio" at bounding box center [443, 88] width 85 height 17
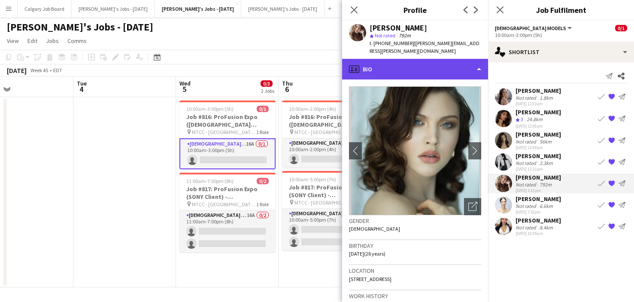
click at [462, 66] on div "profile Bio" at bounding box center [415, 69] width 146 height 21
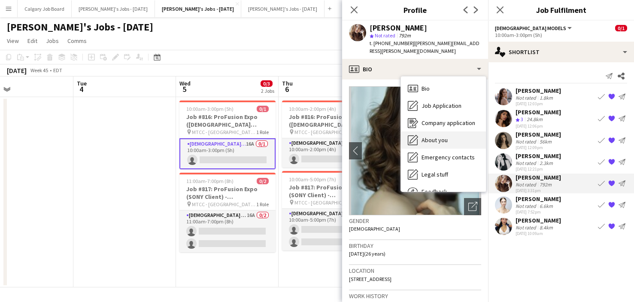
click at [445, 131] on div "About you About you" at bounding box center [443, 139] width 85 height 17
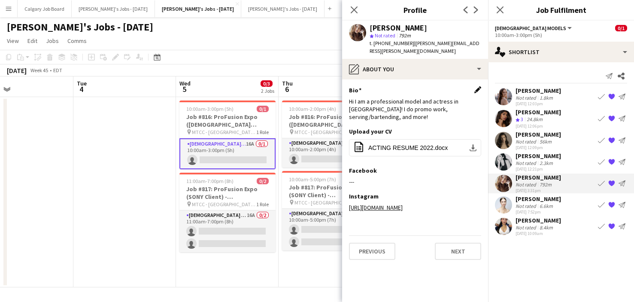
click at [474, 86] on app-icon "Edit this field" at bounding box center [477, 89] width 7 height 7
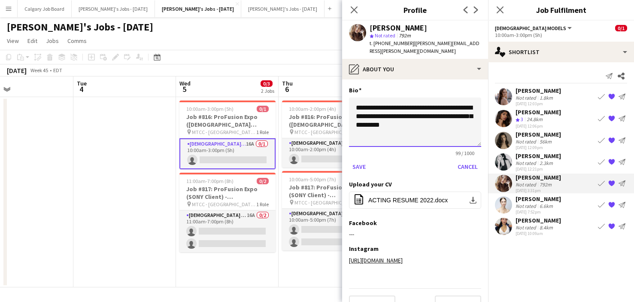
click at [401, 103] on textarea "**********" at bounding box center [415, 121] width 132 height 49
drag, startPoint x: 364, startPoint y: 98, endPoint x: 354, endPoint y: 99, distance: 9.9
click at [354, 99] on textarea "**********" at bounding box center [415, 121] width 132 height 49
type textarea "**********"
click at [363, 160] on button "Save" at bounding box center [359, 167] width 20 height 14
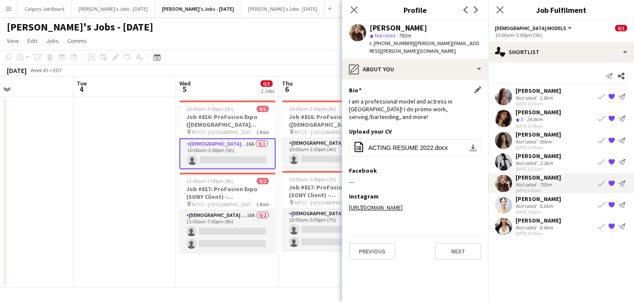
click at [302, 47] on app-page-menu "View Day view expanded Day view collapsed Month view Date picker Jump to today …" at bounding box center [317, 41] width 634 height 16
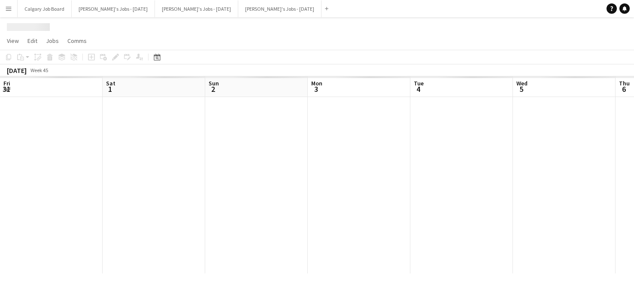
scroll to position [0, 337]
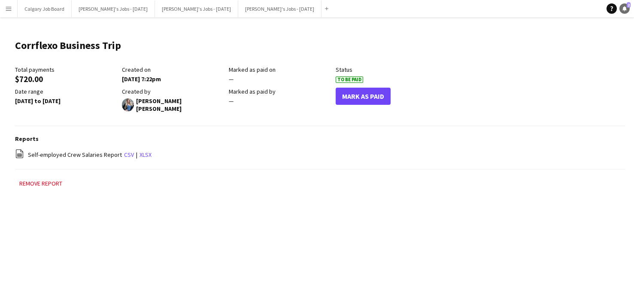
click at [623, 9] on icon at bounding box center [624, 8] width 4 height 4
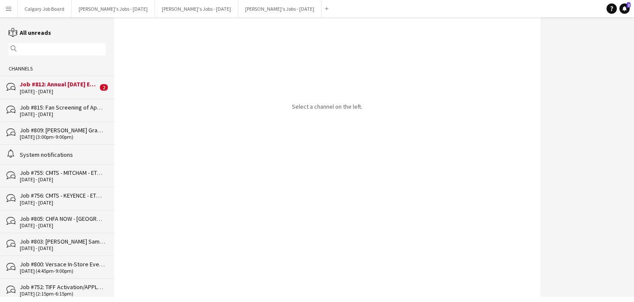
scroll to position [0, 0]
click at [69, 84] on div "Job #812: Annual [DATE] Event - [GEOGRAPHIC_DATA] ON" at bounding box center [59, 84] width 78 height 8
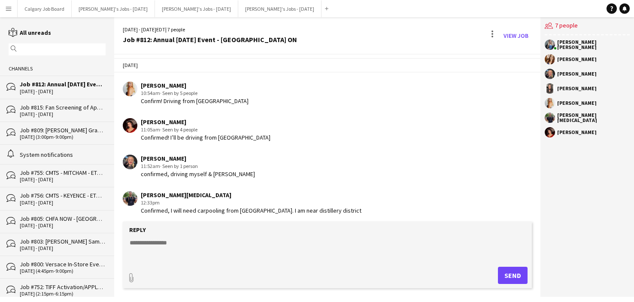
scroll to position [181, 0]
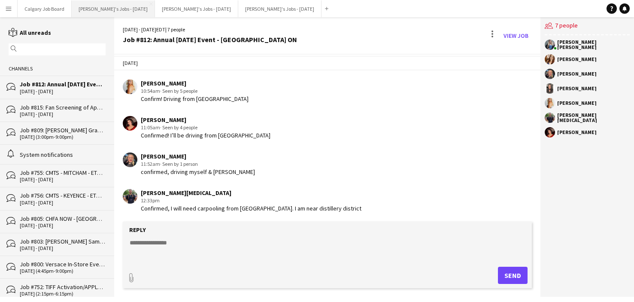
click at [132, 3] on button "[PERSON_NAME]'s Jobs - [DATE] Close" at bounding box center [113, 8] width 83 height 17
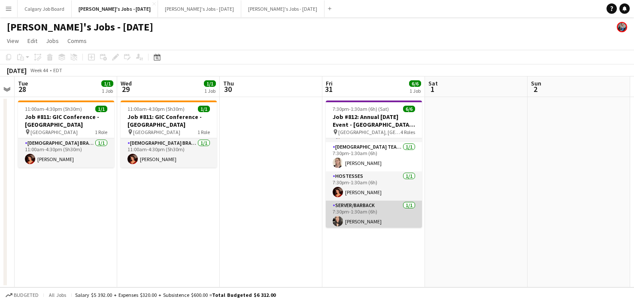
scroll to position [52, 0]
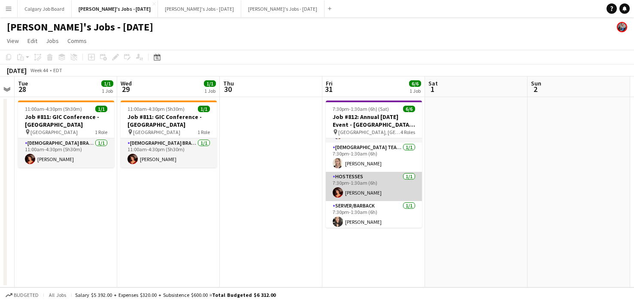
click at [374, 186] on app-card-role "Hostesses [DATE] 7:30pm-1:30am (6h) [PERSON_NAME]" at bounding box center [374, 186] width 96 height 29
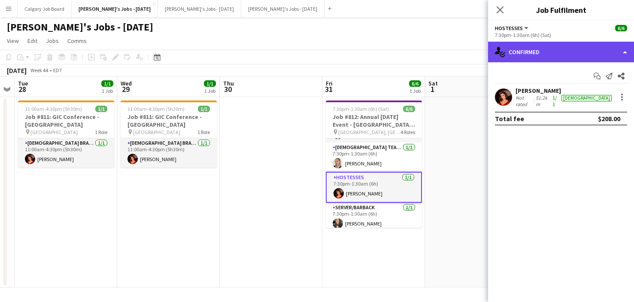
click at [540, 52] on div "single-neutral-actions-check-2 Confirmed" at bounding box center [561, 52] width 146 height 21
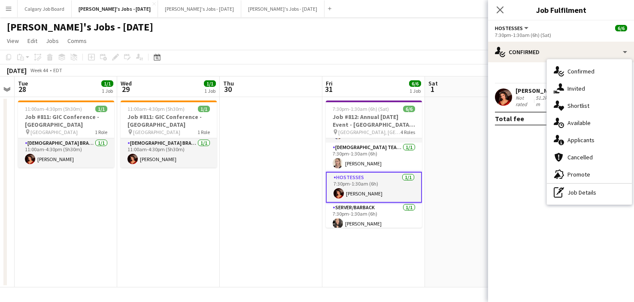
drag, startPoint x: 575, startPoint y: 187, endPoint x: 518, endPoint y: 125, distance: 84.4
click at [575, 187] on div "pen-write Job Details" at bounding box center [589, 192] width 85 height 17
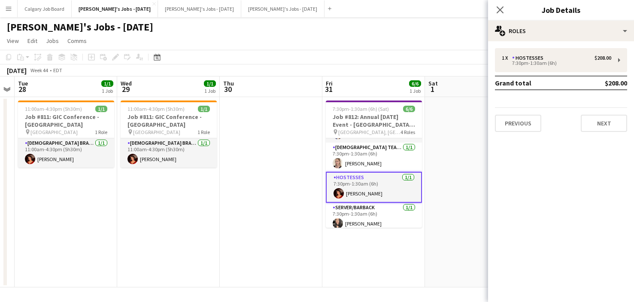
drag, startPoint x: 400, startPoint y: 113, endPoint x: 450, endPoint y: 99, distance: 51.6
click at [401, 113] on h3 "Job #812: Annual [DATE] Event - [GEOGRAPHIC_DATA] ON" at bounding box center [374, 120] width 96 height 15
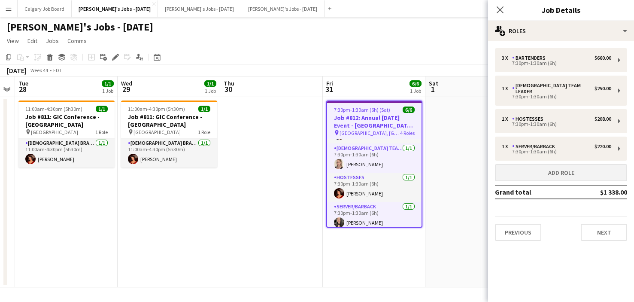
click at [575, 164] on button "Add role" at bounding box center [561, 172] width 132 height 17
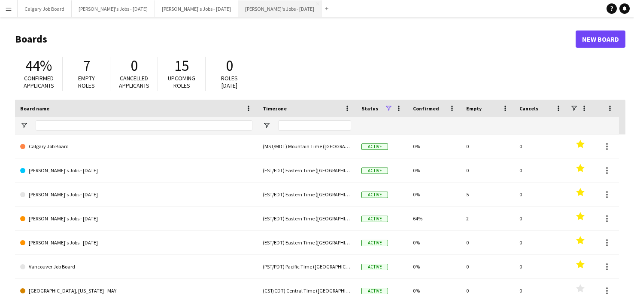
click at [255, 13] on button "[PERSON_NAME]'s Jobs - [DATE] Close" at bounding box center [279, 8] width 83 height 17
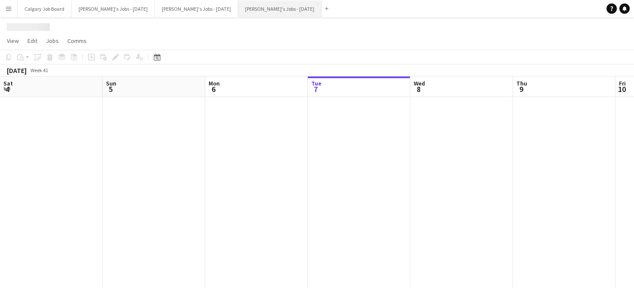
scroll to position [0, 205]
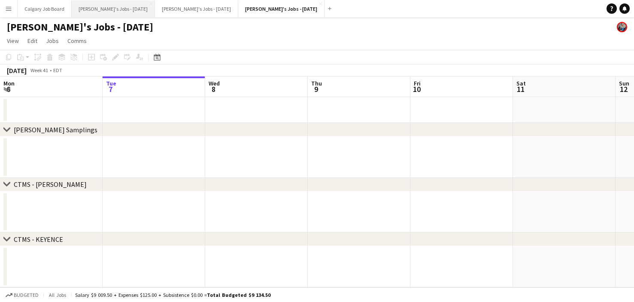
click at [119, 6] on button "[PERSON_NAME]'s Jobs - [DATE] Close" at bounding box center [113, 8] width 83 height 17
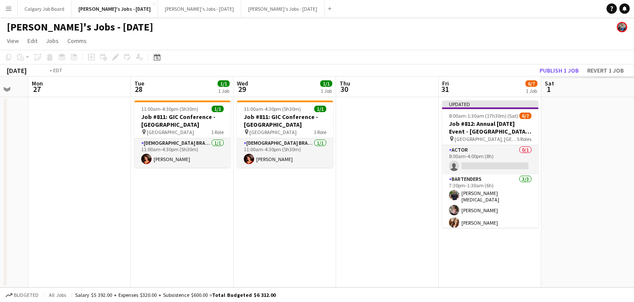
scroll to position [0, 281]
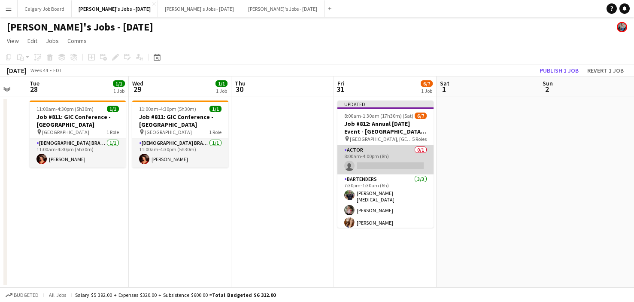
click at [381, 156] on app-card-role "Actor 0/1 8:00am-4:00pm (8h) single-neutral-actions" at bounding box center [385, 159] width 96 height 29
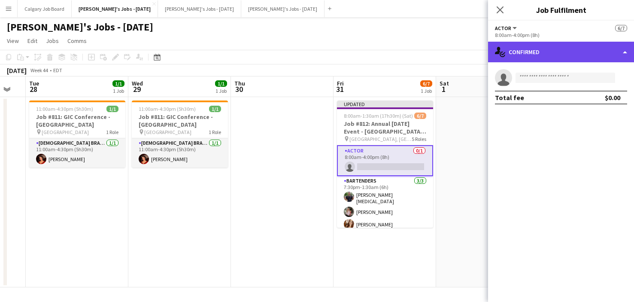
drag, startPoint x: 567, startPoint y: 51, endPoint x: 570, endPoint y: 57, distance: 5.8
click at [567, 51] on div "single-neutral-actions-check-2 Confirmed" at bounding box center [561, 52] width 146 height 21
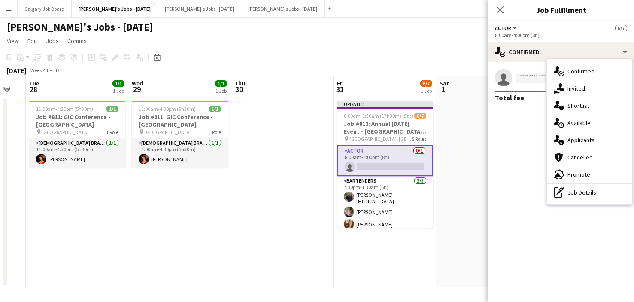
drag, startPoint x: 587, startPoint y: 196, endPoint x: 555, endPoint y: 76, distance: 124.8
click at [587, 196] on div "pen-write Job Details" at bounding box center [589, 192] width 85 height 17
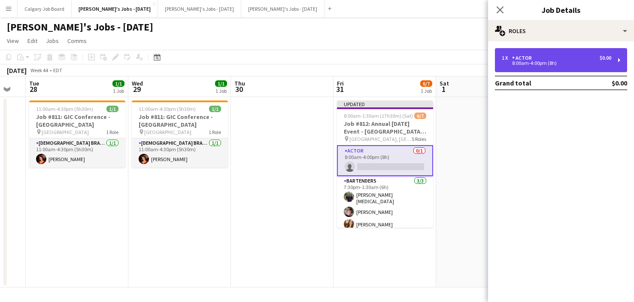
click at [553, 54] on div "1 x Actor $0.00 8:00am-4:00pm (8h)" at bounding box center [561, 60] width 132 height 24
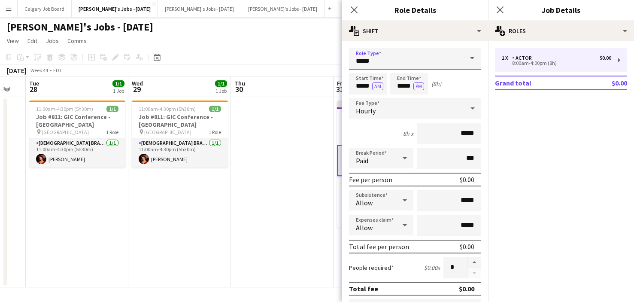
drag, startPoint x: 399, startPoint y: 61, endPoint x: 351, endPoint y: 58, distance: 47.3
click at [351, 58] on input "*****" at bounding box center [415, 58] width 132 height 21
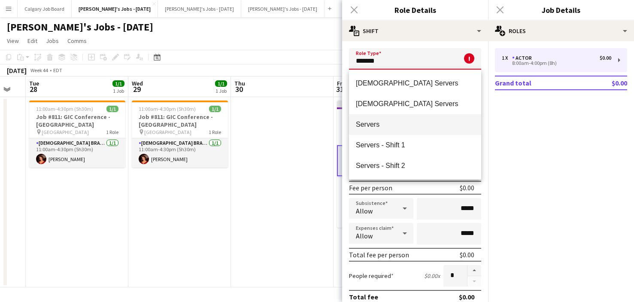
scroll to position [0, 0]
type input "*******"
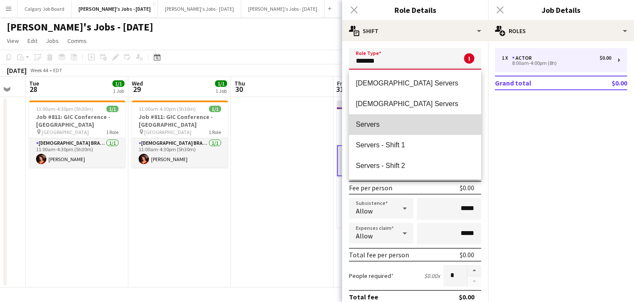
click at [381, 124] on span "Servers" at bounding box center [415, 124] width 118 height 8
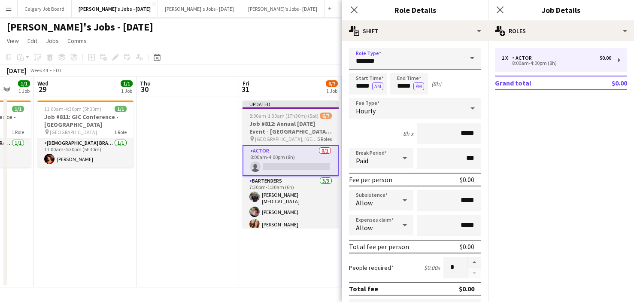
scroll to position [0, 375]
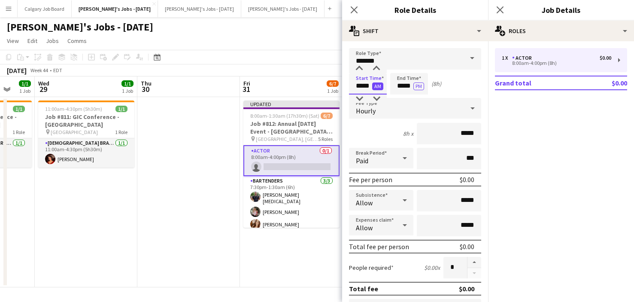
drag, startPoint x: 354, startPoint y: 86, endPoint x: 375, endPoint y: 86, distance: 20.6
click at [375, 86] on app-time-picker "***** AM" at bounding box center [368, 85] width 38 height 6
type input "*****"
click at [377, 87] on button "AM" at bounding box center [377, 86] width 11 height 8
drag, startPoint x: 409, startPoint y: 85, endPoint x: 427, endPoint y: 86, distance: 17.6
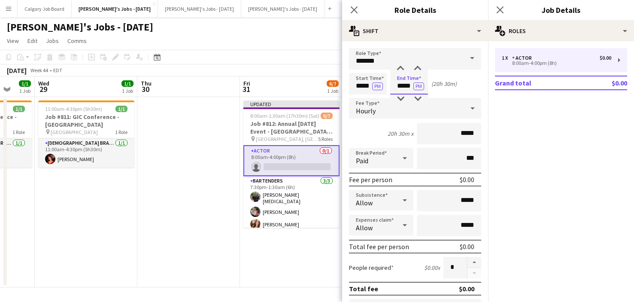
click at [427, 86] on input "*****" at bounding box center [409, 83] width 38 height 21
click at [419, 85] on button "PM" at bounding box center [418, 86] width 11 height 8
type input "*****"
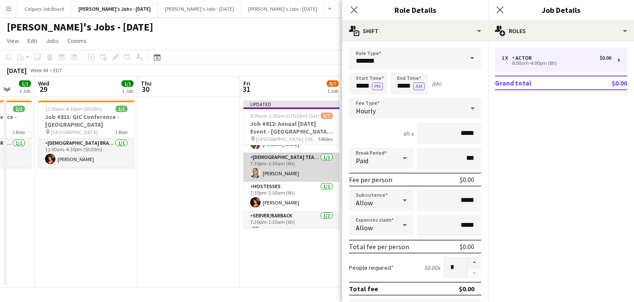
scroll to position [80, 0]
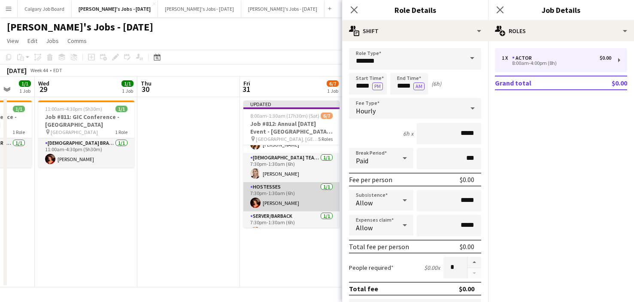
click at [290, 198] on app-card-role "Hostesses [DATE] 7:30pm-1:30am (6h) [PERSON_NAME]" at bounding box center [291, 196] width 96 height 29
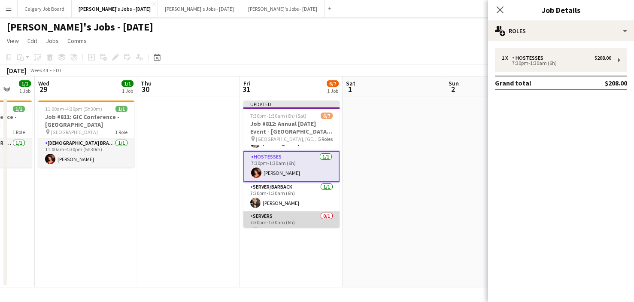
click at [307, 211] on app-card-role "Servers 0/1 7:30pm-1:30am (6h) single-neutral-actions" at bounding box center [291, 225] width 96 height 29
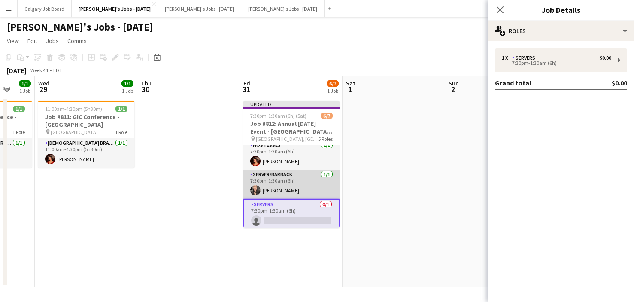
scroll to position [90, 0]
click at [304, 184] on app-card-role "Server/Barback [DATE] 7:30pm-1:30am (6h) [PERSON_NAME]" at bounding box center [291, 184] width 96 height 29
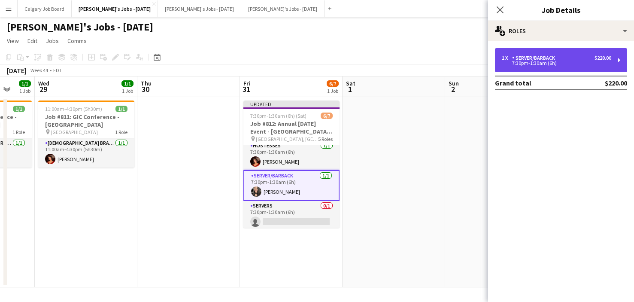
click at [542, 61] on div "7:30pm-1:30am (6h)" at bounding box center [556, 63] width 109 height 4
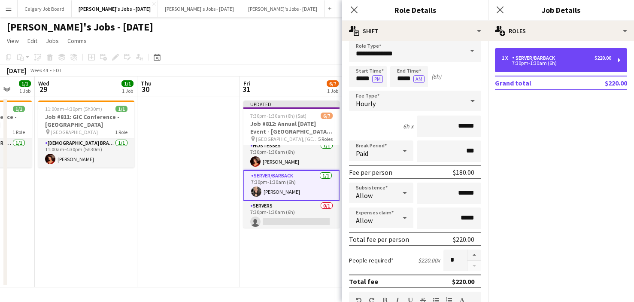
scroll to position [11, 0]
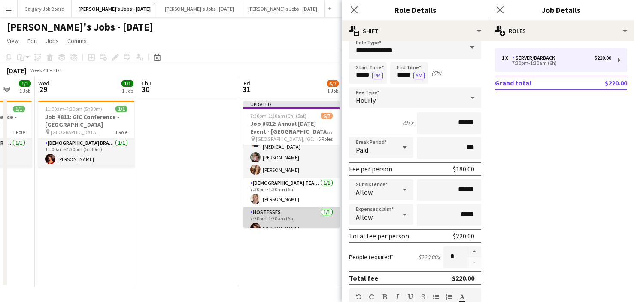
click at [293, 210] on app-card-role "Hostesses [DATE] 7:30pm-1:30am (6h) [PERSON_NAME]" at bounding box center [291, 221] width 96 height 29
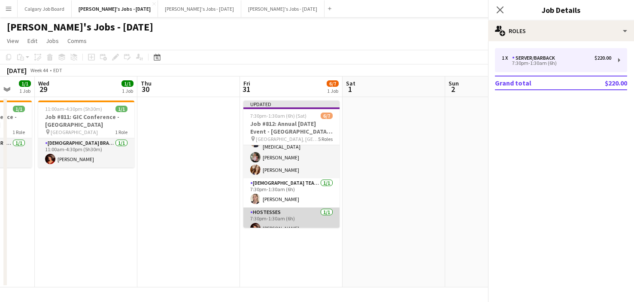
scroll to position [26, 0]
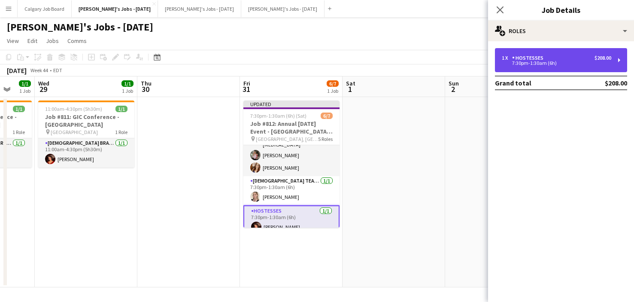
click at [535, 59] on div "Hostesses" at bounding box center [529, 58] width 35 height 6
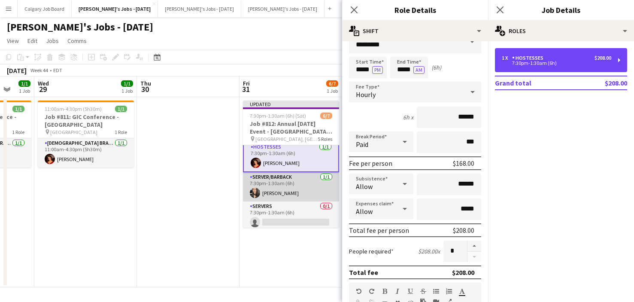
scroll to position [0, 0]
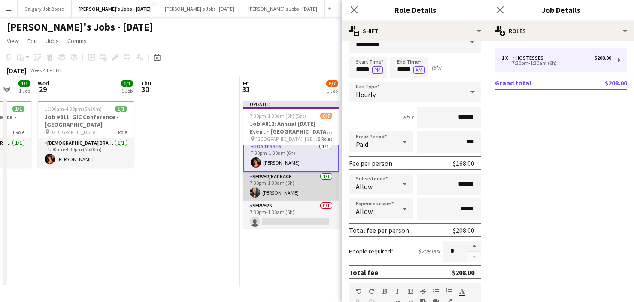
drag, startPoint x: 285, startPoint y: 205, endPoint x: 299, endPoint y: 196, distance: 17.1
click at [285, 205] on app-card-role "Servers 0/1 7:30pm-1:30am (6h) single-neutral-actions" at bounding box center [291, 215] width 96 height 29
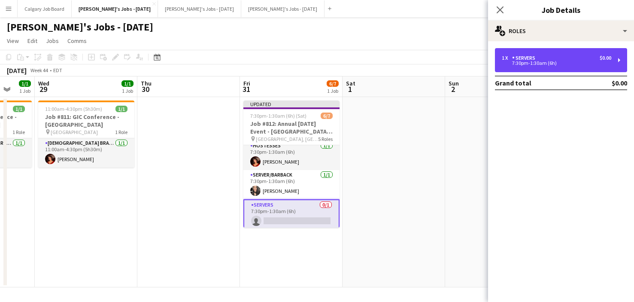
drag, startPoint x: 514, startPoint y: 63, endPoint x: 438, endPoint y: 144, distance: 111.1
click at [514, 63] on div "7:30pm-1:30am (6h)" at bounding box center [556, 63] width 109 height 4
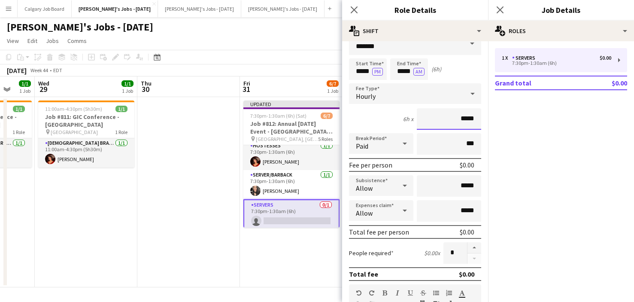
drag, startPoint x: 462, startPoint y: 117, endPoint x: 477, endPoint y: 118, distance: 15.0
click at [477, 118] on input "*****" at bounding box center [449, 118] width 64 height 21
type input "******"
click at [393, 114] on div "6h x ******" at bounding box center [415, 118] width 132 height 21
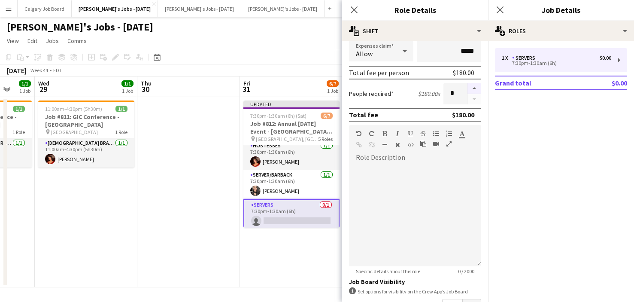
click at [474, 87] on button "button" at bounding box center [474, 88] width 14 height 11
type input "*"
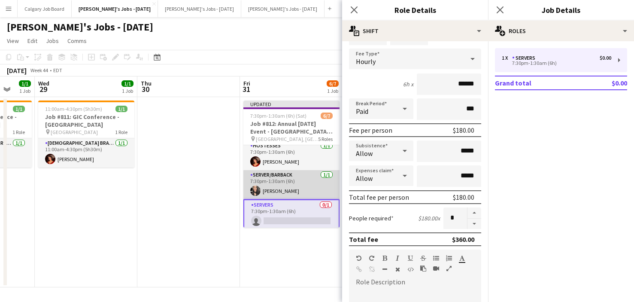
drag, startPoint x: 295, startPoint y: 177, endPoint x: 303, endPoint y: 175, distance: 8.8
click at [295, 177] on app-card-role "Server/Barback [DATE] 7:30pm-1:30am (6h) [PERSON_NAME]" at bounding box center [291, 184] width 96 height 29
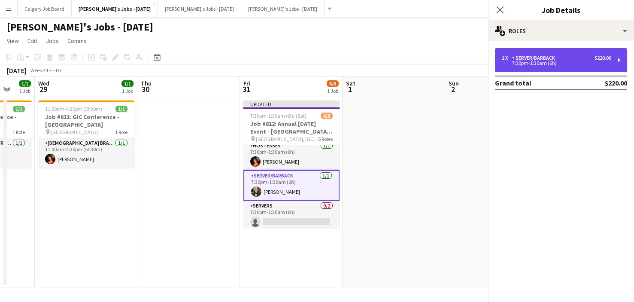
click at [574, 64] on div "7:30pm-1:30am (6h)" at bounding box center [556, 63] width 109 height 4
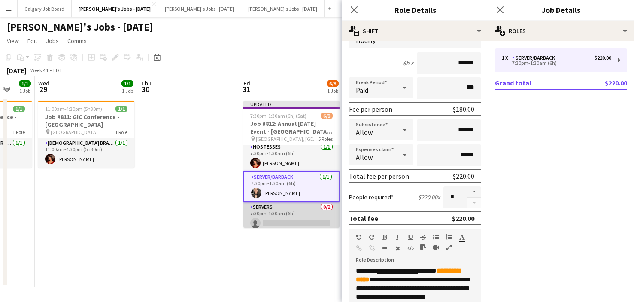
click at [287, 205] on app-card-role "Servers 0/2 7:30pm-1:30am (6h) single-neutral-actions single-neutral-actions" at bounding box center [291, 223] width 96 height 42
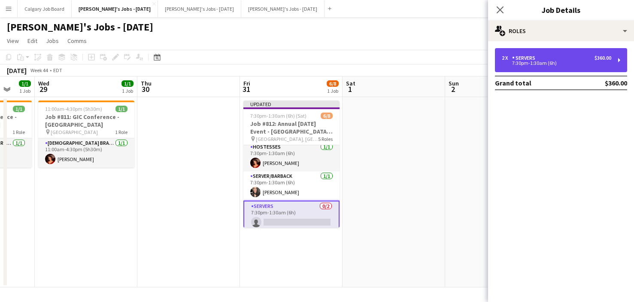
click at [560, 60] on div "2 x Servers $360.00" at bounding box center [556, 58] width 109 height 6
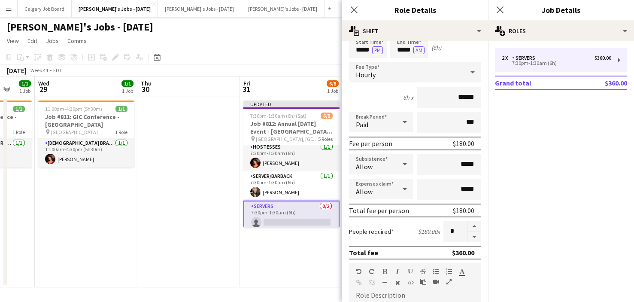
drag, startPoint x: 297, startPoint y: 190, endPoint x: 344, endPoint y: 171, distance: 51.1
click at [297, 190] on app-card-role "Server/Barback [DATE] 7:30pm-1:30am (6h) [PERSON_NAME]" at bounding box center [291, 185] width 96 height 29
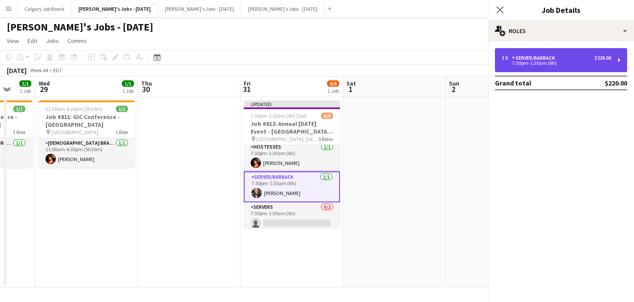
click at [544, 66] on div "1 x Server/Barback $220.00 7:30pm-1:30am (6h)" at bounding box center [561, 60] width 132 height 24
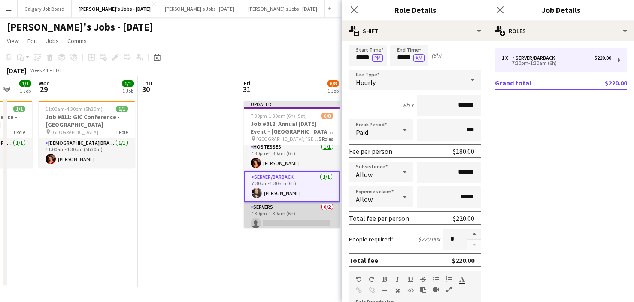
click at [311, 205] on app-card-role "Servers 0/2 7:30pm-1:30am (6h) single-neutral-actions single-neutral-actions" at bounding box center [292, 223] width 96 height 42
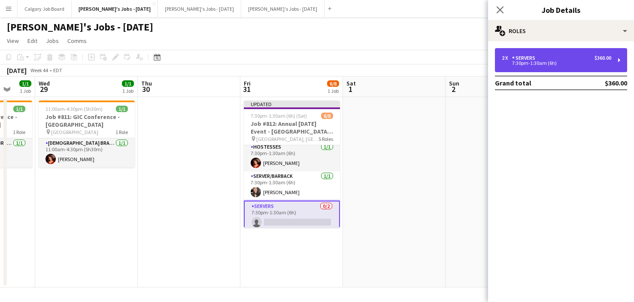
click at [541, 56] on div "2 x Servers $360.00" at bounding box center [556, 58] width 109 height 6
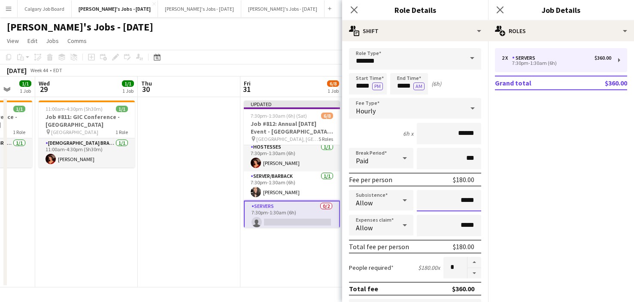
drag, startPoint x: 465, startPoint y: 200, endPoint x: 480, endPoint y: 199, distance: 15.9
click at [480, 200] on input "*****" at bounding box center [449, 200] width 64 height 21
type input "**"
type input "******"
click at [373, 128] on div "6h x ******" at bounding box center [415, 133] width 132 height 21
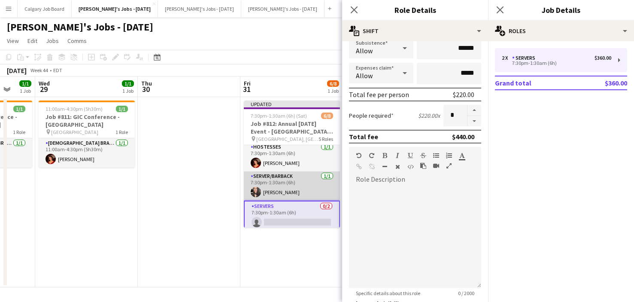
click at [299, 178] on app-card-role "Server/Barback [DATE] 7:30pm-1:30am (6h) [PERSON_NAME]" at bounding box center [292, 185] width 96 height 29
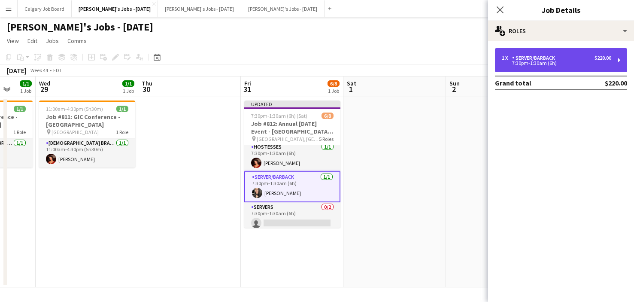
click at [569, 60] on div "1 x Server/Barback $220.00" at bounding box center [556, 58] width 109 height 6
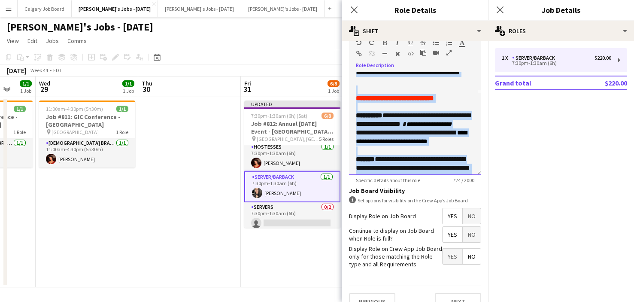
scroll to position [120, 0]
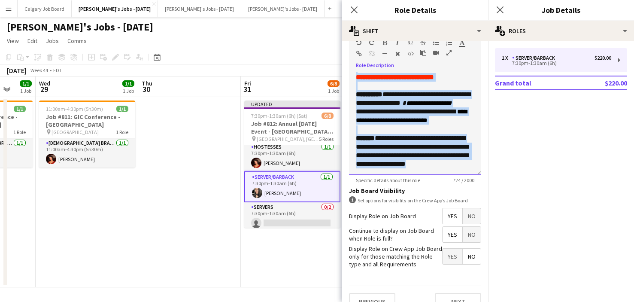
drag, startPoint x: 357, startPoint y: 77, endPoint x: 432, endPoint y: 177, distance: 125.3
click at [432, 177] on app-form-group "**********" at bounding box center [415, 108] width 132 height 149
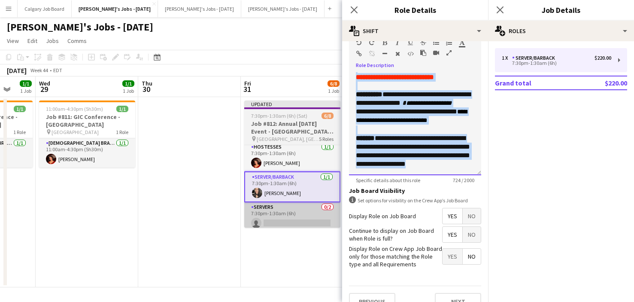
copy div "**********"
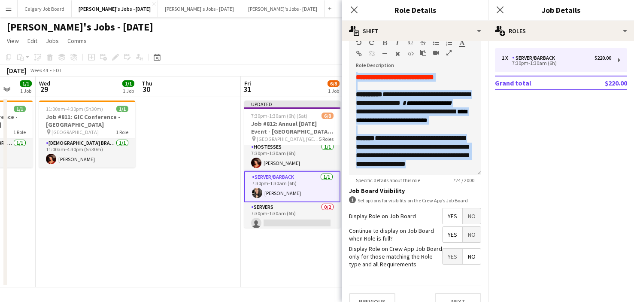
drag, startPoint x: 275, startPoint y: 209, endPoint x: 426, endPoint y: 169, distance: 156.1
click at [277, 209] on app-card-role "Servers 0/2 7:30pm-1:30am (6h) single-neutral-actions single-neutral-actions" at bounding box center [292, 223] width 96 height 42
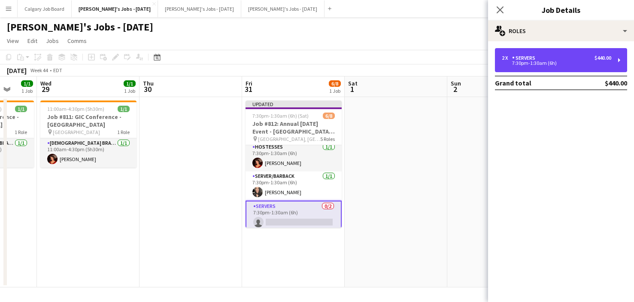
drag, startPoint x: 596, startPoint y: 61, endPoint x: 523, endPoint y: 95, distance: 80.0
click at [595, 61] on div "7:30pm-1:30am (6h)" at bounding box center [556, 63] width 109 height 4
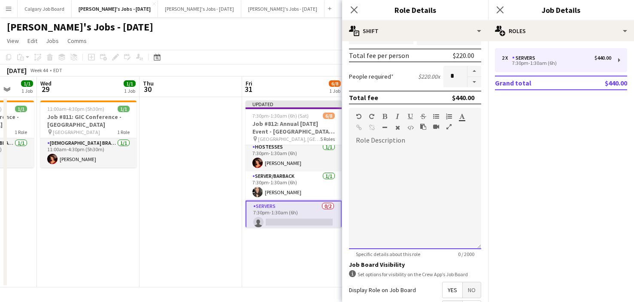
click at [414, 165] on div at bounding box center [415, 197] width 132 height 103
paste div
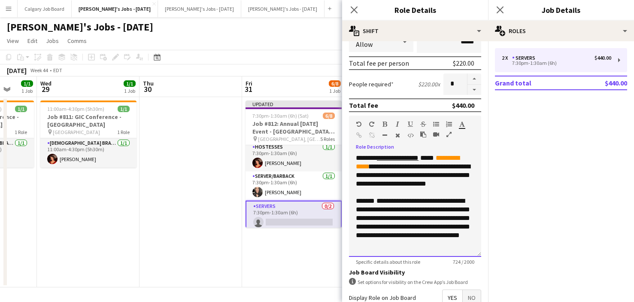
drag, startPoint x: 394, startPoint y: 168, endPoint x: 389, endPoint y: 166, distance: 5.8
click at [393, 168] on font "**********" at bounding box center [407, 161] width 103 height 15
click at [384, 158] on u "**********" at bounding box center [398, 157] width 42 height 6
drag, startPoint x: 405, startPoint y: 159, endPoint x: 430, endPoint y: 158, distance: 24.9
click at [430, 158] on div "**********" at bounding box center [415, 205] width 132 height 103
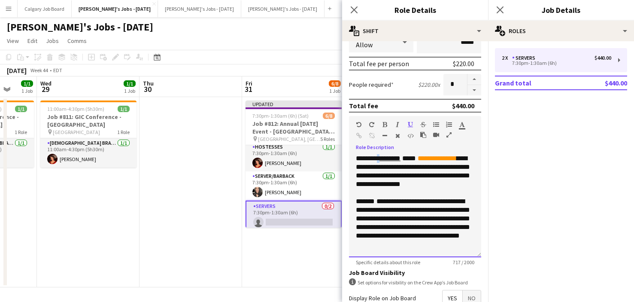
drag, startPoint x: 384, startPoint y: 160, endPoint x: 386, endPoint y: 150, distance: 10.9
click at [379, 160] on span "*********" at bounding box center [368, 158] width 24 height 6
click at [397, 124] on icon "button" at bounding box center [397, 124] width 3 height 6
click at [400, 124] on button "button" at bounding box center [397, 124] width 6 height 7
click at [408, 124] on icon "button" at bounding box center [410, 124] width 5 height 6
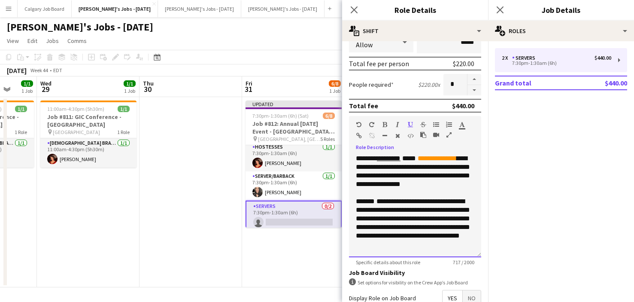
click at [439, 170] on span "**********" at bounding box center [413, 171] width 114 height 32
drag, startPoint x: 425, startPoint y: 156, endPoint x: 469, endPoint y: 153, distance: 44.3
click at [470, 156] on div "**********" at bounding box center [415, 205] width 132 height 103
click at [387, 125] on button "button" at bounding box center [384, 124] width 6 height 7
click at [411, 157] on span "*****" at bounding box center [408, 158] width 17 height 6
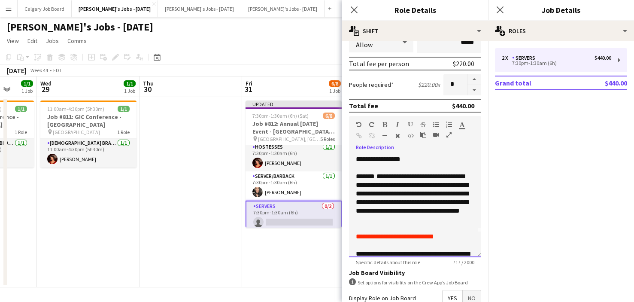
scroll to position [29, 0]
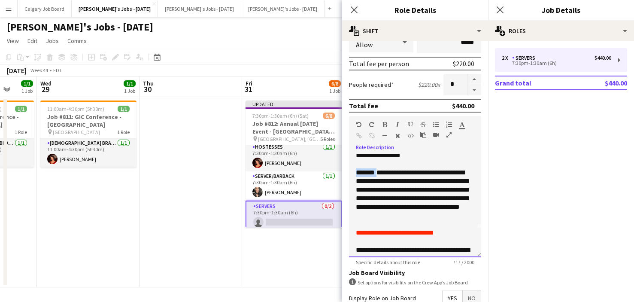
drag, startPoint x: 356, startPoint y: 174, endPoint x: 381, endPoint y: 131, distance: 49.6
click at [381, 173] on div "**********" at bounding box center [415, 205] width 132 height 103
click at [384, 124] on icon "button" at bounding box center [384, 124] width 5 height 6
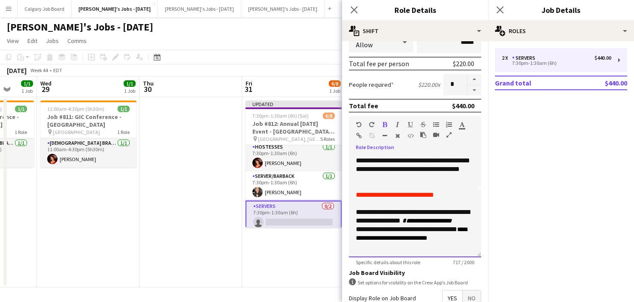
scroll to position [67, 0]
drag, startPoint x: 381, startPoint y: 193, endPoint x: 415, endPoint y: 144, distance: 59.5
click at [465, 193] on div "**********" at bounding box center [415, 205] width 132 height 103
click at [383, 125] on icon "button" at bounding box center [384, 124] width 5 height 6
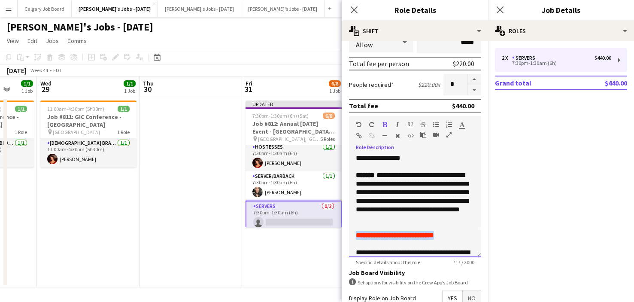
scroll to position [25, 0]
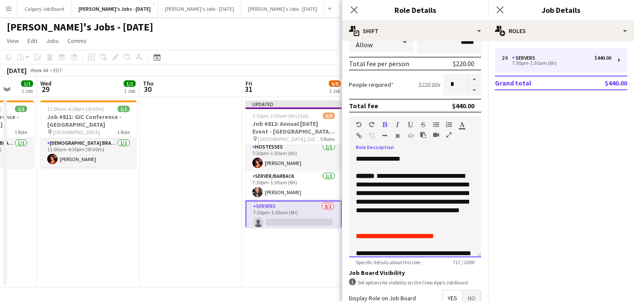
click at [409, 180] on div "**********" at bounding box center [415, 197] width 118 height 51
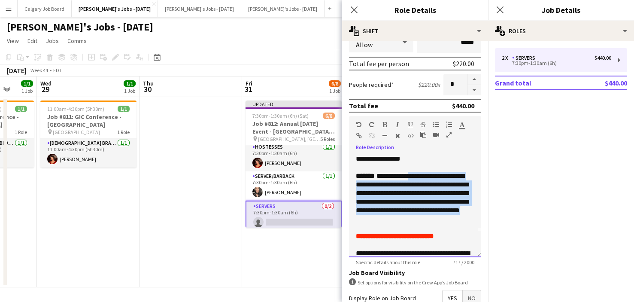
drag, startPoint x: 414, startPoint y: 176, endPoint x: 458, endPoint y: 220, distance: 61.3
click at [458, 220] on div "**********" at bounding box center [415, 197] width 118 height 51
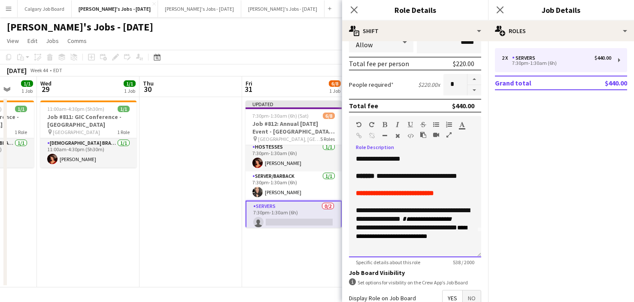
click at [414, 176] on div "**********" at bounding box center [415, 176] width 118 height 9
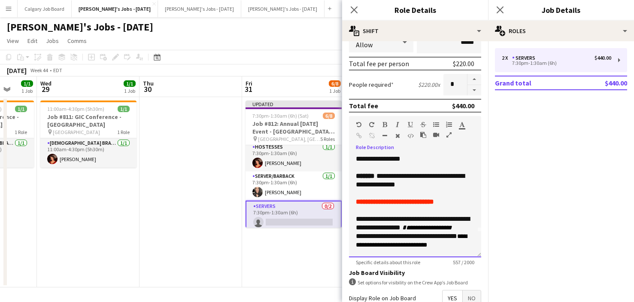
click at [421, 184] on div "**********" at bounding box center [415, 180] width 118 height 17
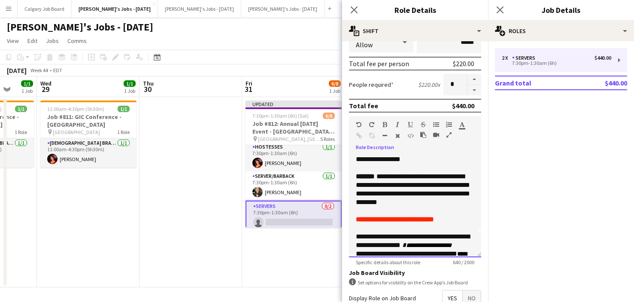
click at [430, 195] on div "**********" at bounding box center [415, 189] width 118 height 34
click at [426, 204] on div "**********" at bounding box center [415, 189] width 118 height 34
drag, startPoint x: 445, startPoint y: 186, endPoint x: 413, endPoint y: 185, distance: 32.2
click at [413, 185] on div "**********" at bounding box center [415, 189] width 118 height 34
click at [434, 203] on div "**********" at bounding box center [415, 189] width 118 height 34
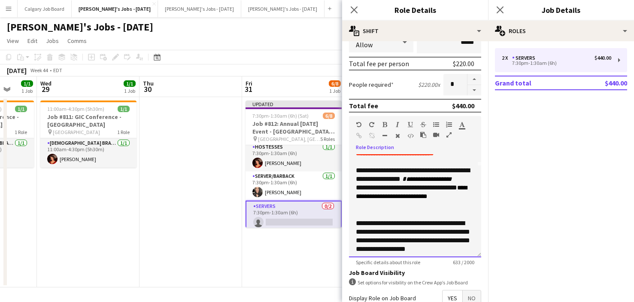
scroll to position [92, 0]
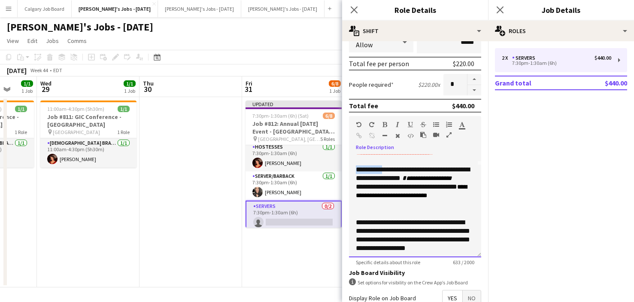
drag, startPoint x: 356, startPoint y: 170, endPoint x: 393, endPoint y: 169, distance: 36.9
click at [393, 169] on div "**********" at bounding box center [415, 187] width 118 height 44
click at [382, 122] on icon "button" at bounding box center [384, 124] width 5 height 6
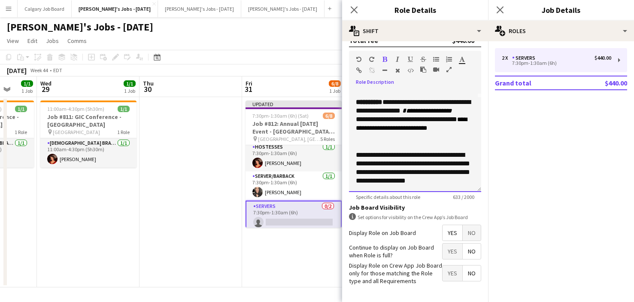
scroll to position [255, 0]
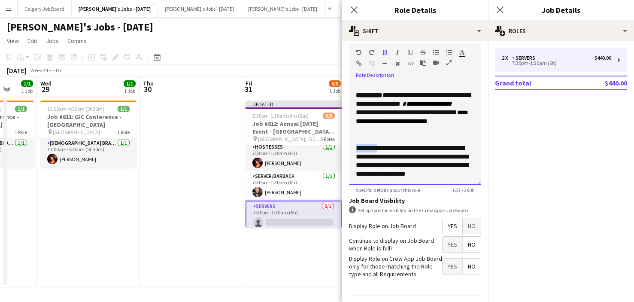
drag, startPoint x: 357, startPoint y: 148, endPoint x: 381, endPoint y: 146, distance: 24.1
click at [381, 146] on div "**********" at bounding box center [415, 161] width 118 height 34
click at [387, 52] on icon "button" at bounding box center [384, 52] width 5 height 6
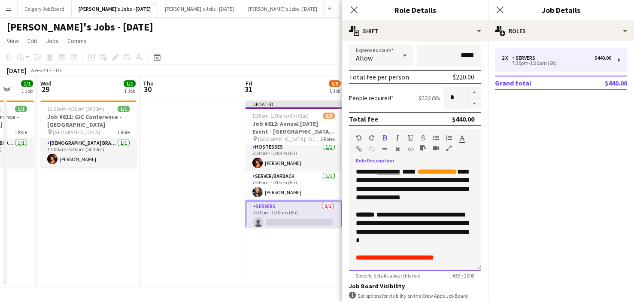
click at [419, 238] on div "**********" at bounding box center [415, 227] width 118 height 34
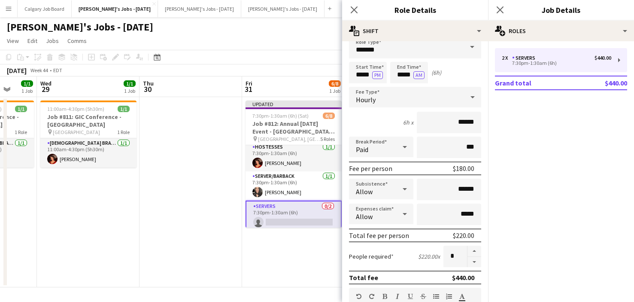
scroll to position [6, 0]
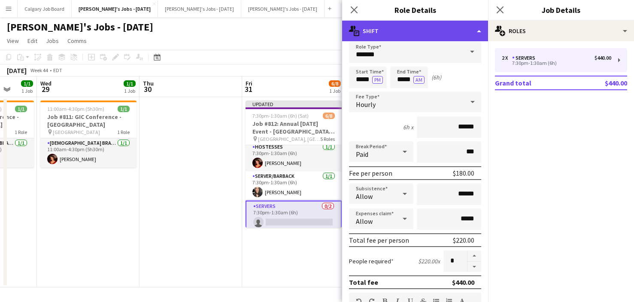
click at [418, 37] on div "multiple-actions-text Shift" at bounding box center [415, 31] width 146 height 21
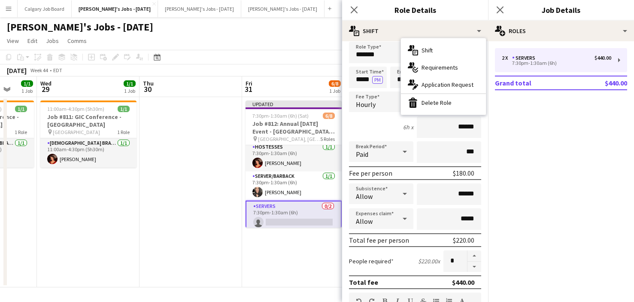
drag, startPoint x: 431, startPoint y: 81, endPoint x: 421, endPoint y: 81, distance: 9.9
click at [431, 82] on span "Application Request" at bounding box center [447, 85] width 52 height 8
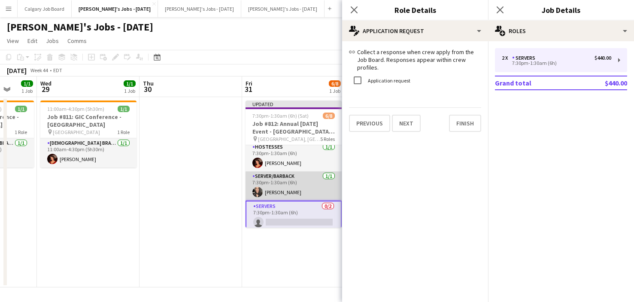
click at [281, 178] on app-card-role "Server/Barback [DATE] 7:30pm-1:30am (6h) [PERSON_NAME]" at bounding box center [293, 185] width 96 height 29
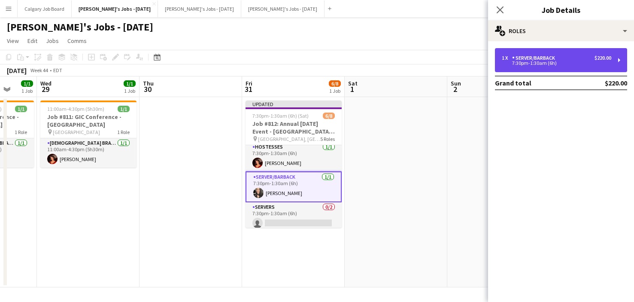
click at [549, 61] on div "7:30pm-1:30am (6h)" at bounding box center [556, 63] width 109 height 4
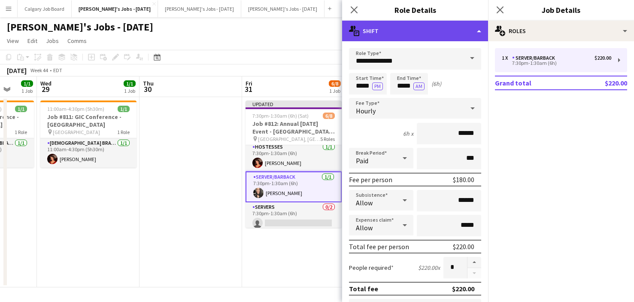
click at [414, 30] on div "multiple-actions-text Shift" at bounding box center [415, 31] width 146 height 21
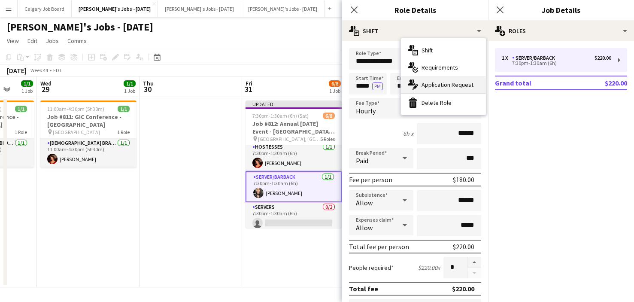
click at [445, 89] on div "multiple-actions-edit-1 Application Request" at bounding box center [443, 84] width 85 height 17
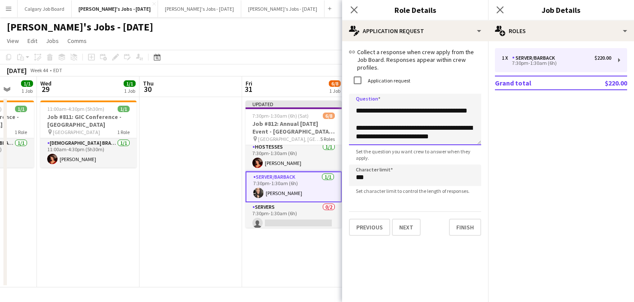
drag, startPoint x: 359, startPoint y: 98, endPoint x: 426, endPoint y: 147, distance: 83.2
click at [428, 151] on app-form-group "**********" at bounding box center [415, 127] width 132 height 67
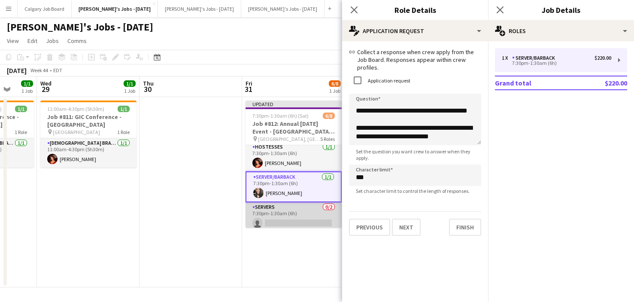
click at [281, 205] on app-card-role "Servers 0/2 7:30pm-1:30am (6h) single-neutral-actions single-neutral-actions" at bounding box center [293, 223] width 96 height 42
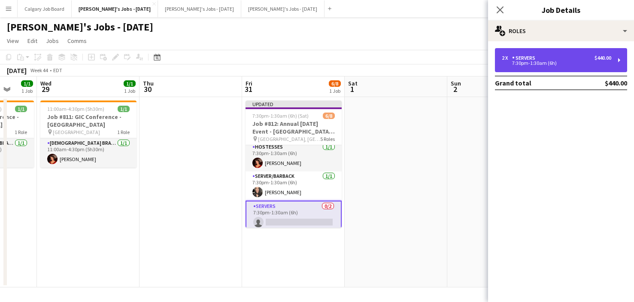
click at [514, 57] on div "Servers" at bounding box center [525, 58] width 27 height 6
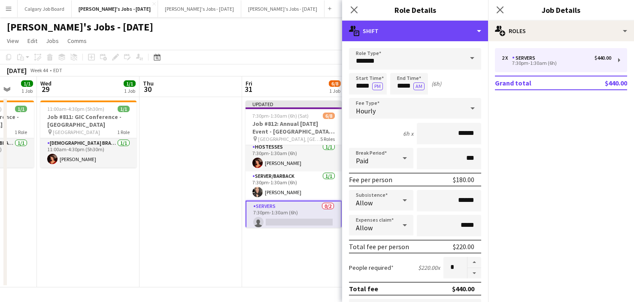
drag, startPoint x: 440, startPoint y: 39, endPoint x: 439, endPoint y: 54, distance: 15.0
click at [440, 39] on div "multiple-actions-text Shift" at bounding box center [415, 31] width 146 height 21
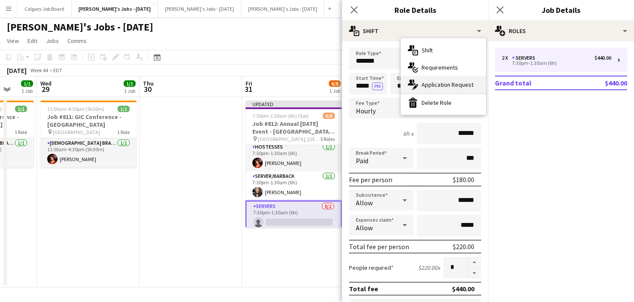
click at [441, 85] on span "Application Request" at bounding box center [447, 85] width 52 height 8
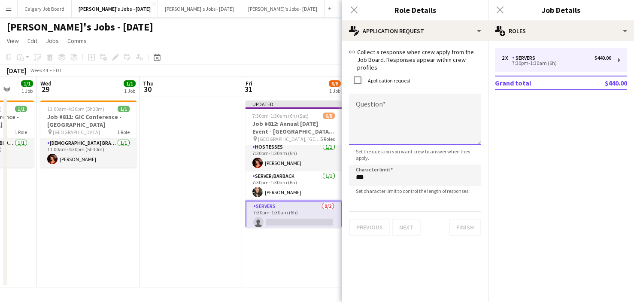
click at [364, 94] on textarea "Question" at bounding box center [415, 119] width 132 height 51
paste textarea "**********"
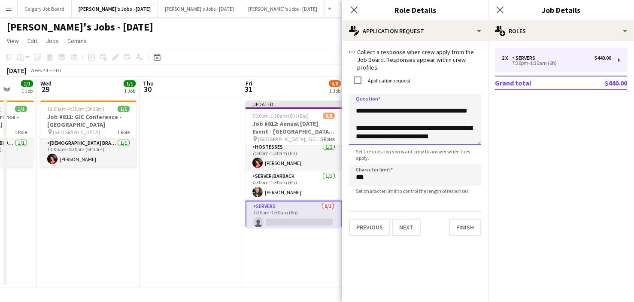
click at [410, 119] on textarea "**********" at bounding box center [415, 119] width 132 height 51
type textarea "**********"
click at [279, 252] on app-date-cell "Updated 7:30pm-1:30am (6h) (Sat) 6/8 Job #812: Annual [DATE] Event - GRIMSBY ON…" at bounding box center [293, 192] width 103 height 190
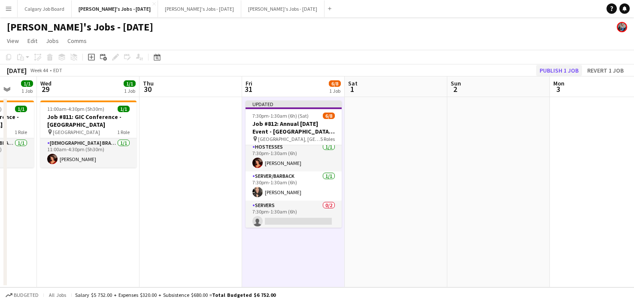
click at [561, 73] on button "Publish 1 job" at bounding box center [559, 70] width 46 height 11
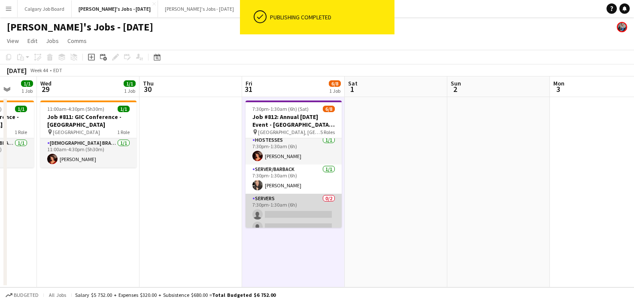
click at [293, 215] on app-card-role "Servers 0/2 7:30pm-1:30am (6h) single-neutral-actions single-neutral-actions" at bounding box center [293, 214] width 96 height 42
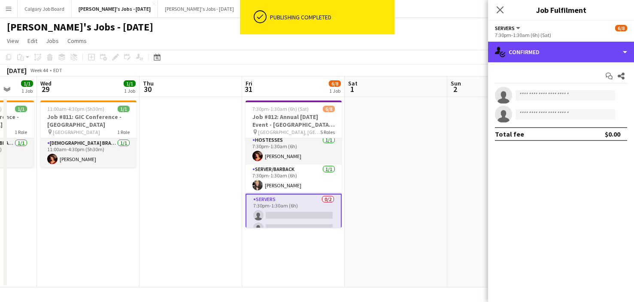
click at [565, 57] on div "single-neutral-actions-check-2 Confirmed" at bounding box center [561, 52] width 146 height 21
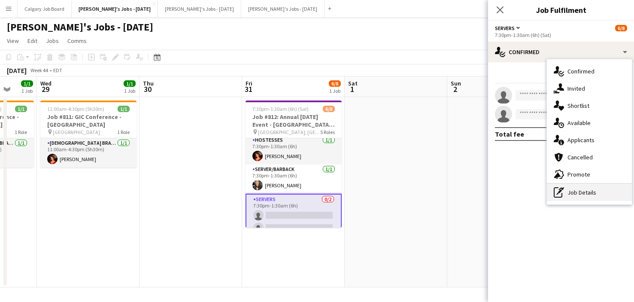
click at [572, 187] on div "pen-write Job Details" at bounding box center [589, 192] width 85 height 17
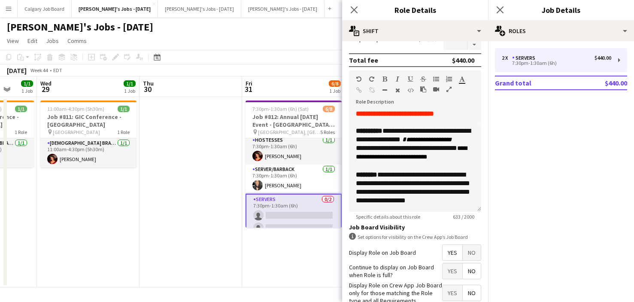
click at [453, 270] on span "Yes" at bounding box center [452, 270] width 20 height 15
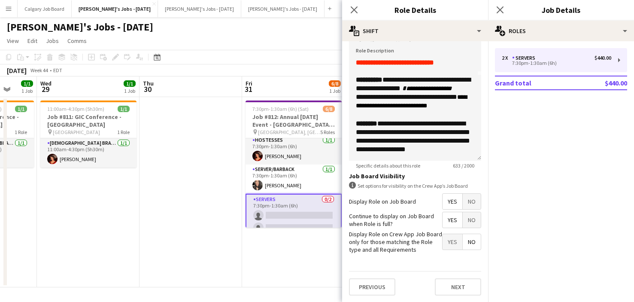
drag, startPoint x: 451, startPoint y: 286, endPoint x: 372, endPoint y: 278, distance: 78.9
click at [450, 286] on button "Next" at bounding box center [458, 286] width 46 height 17
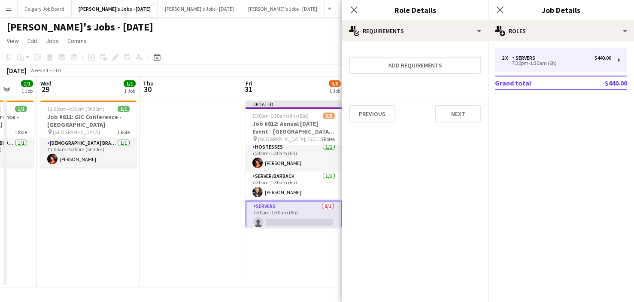
click at [298, 269] on app-date-cell "Updated 7:30pm-1:30am (6h) (Sat) 6/8 Job #812: Annual [DATE] Event - GRIMSBY ON…" at bounding box center [293, 192] width 103 height 190
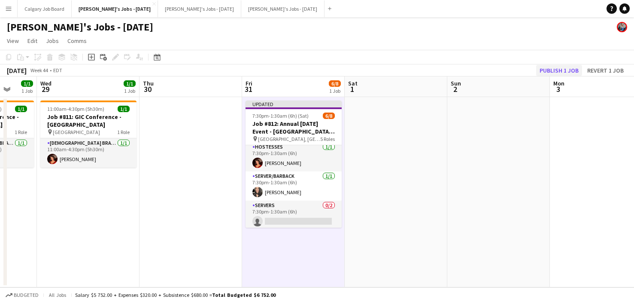
click at [549, 70] on button "Publish 1 job" at bounding box center [559, 70] width 46 height 11
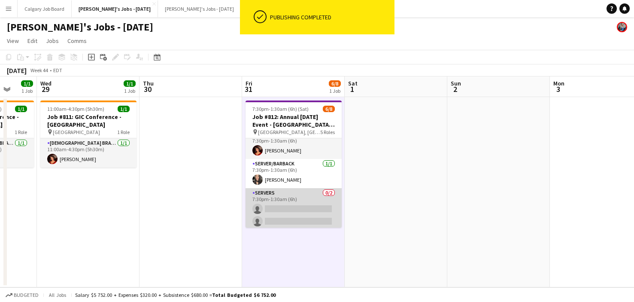
click at [297, 201] on app-card-role "Servers 0/2 7:30pm-1:30am (6h) single-neutral-actions single-neutral-actions" at bounding box center [293, 209] width 96 height 42
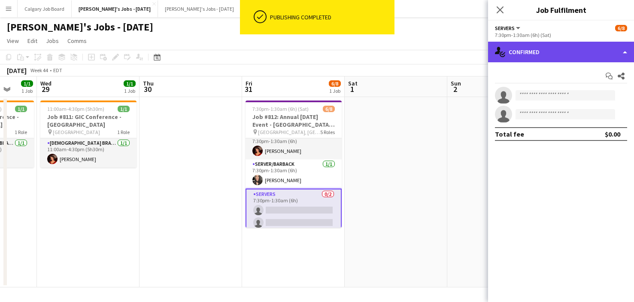
click at [578, 55] on div "single-neutral-actions-check-2 Confirmed" at bounding box center [561, 52] width 146 height 21
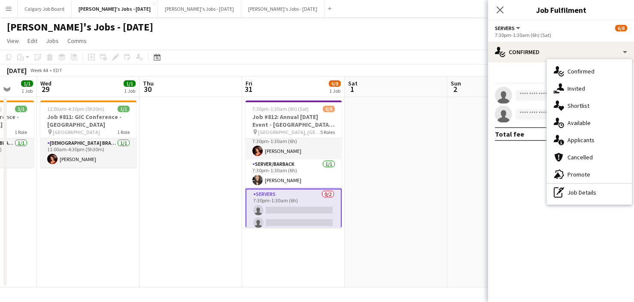
drag, startPoint x: 582, startPoint y: 172, endPoint x: 537, endPoint y: 216, distance: 62.8
click at [582, 172] on span "Promote" at bounding box center [578, 174] width 23 height 8
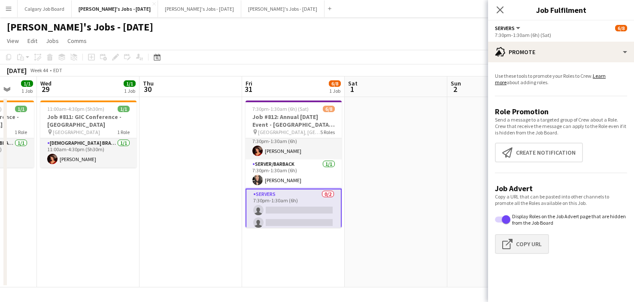
drag, startPoint x: 525, startPoint y: 243, endPoint x: 529, endPoint y: 240, distance: 4.6
click at [526, 242] on button "Click to copy URL Copy Url" at bounding box center [522, 244] width 54 height 20
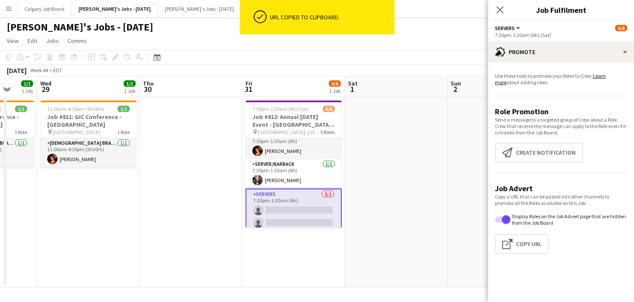
drag, startPoint x: 203, startPoint y: 59, endPoint x: 112, endPoint y: 49, distance: 91.0
click at [202, 59] on app-toolbar "Copy Paste Paste Command V Paste with crew Command Shift V Paste linked Job [GE…" at bounding box center [317, 57] width 634 height 15
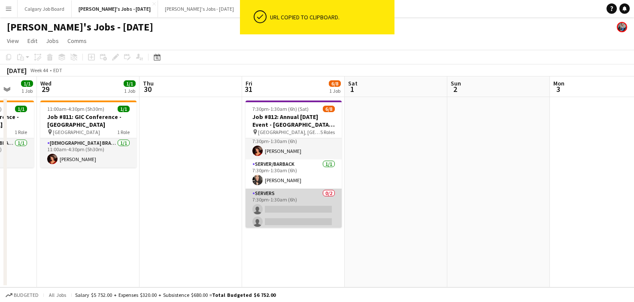
click at [261, 215] on app-card-role "Servers 0/2 7:30pm-1:30am (6h) single-neutral-actions single-neutral-actions" at bounding box center [293, 209] width 96 height 42
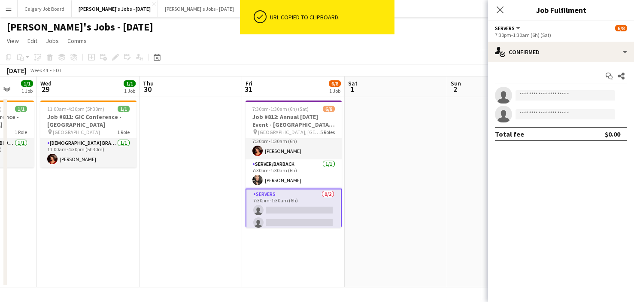
click at [9, 5] on button "Menu" at bounding box center [8, 8] width 17 height 17
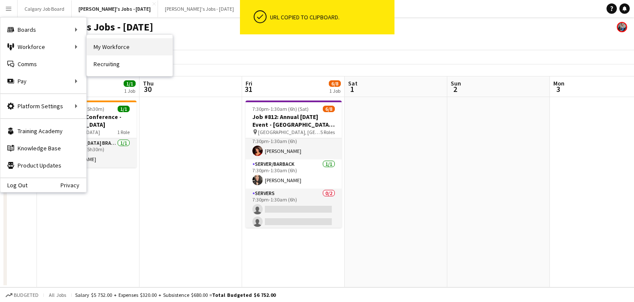
click at [98, 44] on link "My Workforce" at bounding box center [130, 46] width 86 height 17
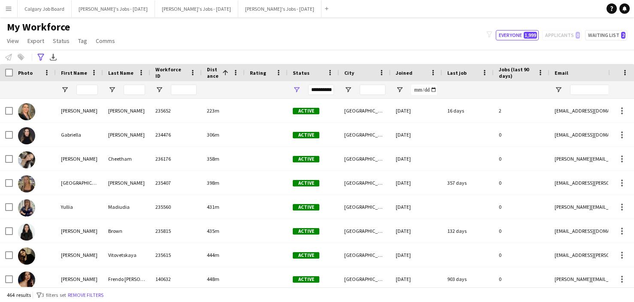
click at [34, 54] on div "**********" at bounding box center [317, 57] width 634 height 14
click at [41, 58] on icon at bounding box center [40, 57] width 6 height 7
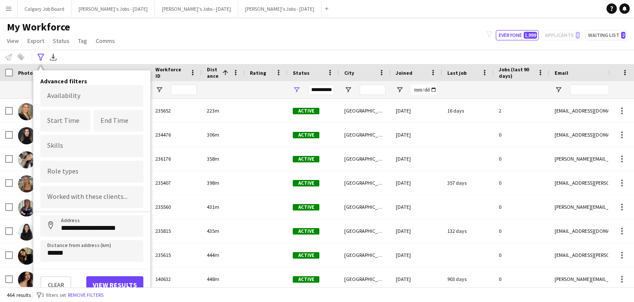
drag, startPoint x: 63, startPoint y: 283, endPoint x: 51, endPoint y: 153, distance: 130.1
click at [63, 282] on button "Clear" at bounding box center [55, 284] width 31 height 17
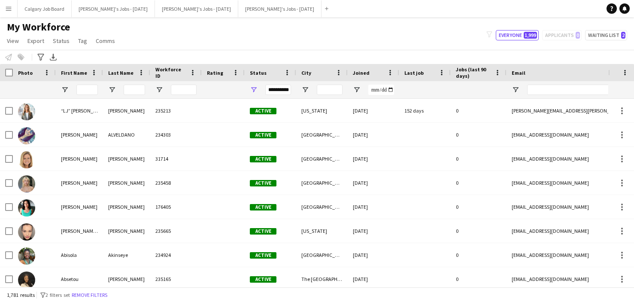
drag, startPoint x: 43, startPoint y: 60, endPoint x: 79, endPoint y: 190, distance: 134.9
click at [43, 60] on icon "Advanced filters" at bounding box center [40, 57] width 7 height 7
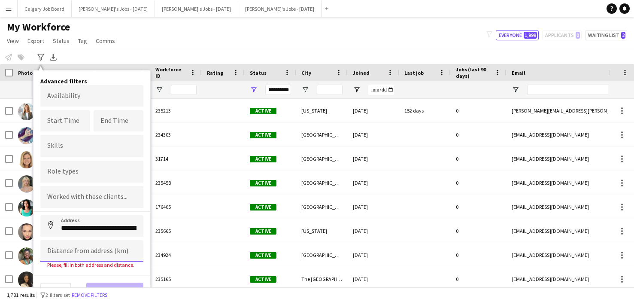
drag, startPoint x: 82, startPoint y: 243, endPoint x: 82, endPoint y: 249, distance: 6.0
type input "**********"
click at [81, 254] on input at bounding box center [91, 250] width 103 height 21
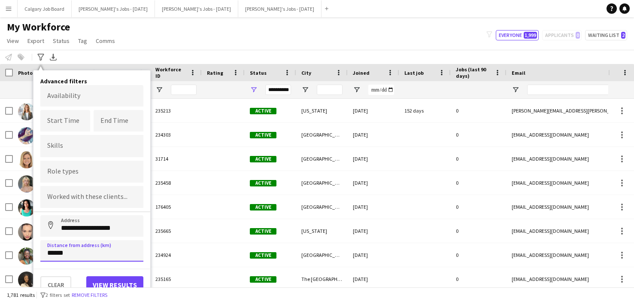
type input "******"
click at [109, 278] on button "View results" at bounding box center [114, 284] width 57 height 17
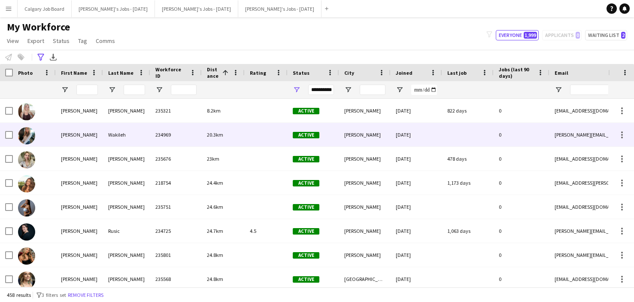
scroll to position [0, 408]
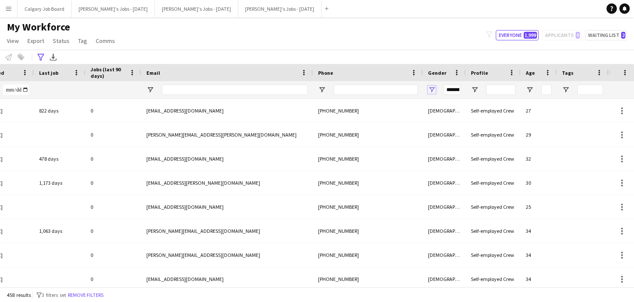
click at [432, 90] on span "Open Filter Menu" at bounding box center [432, 90] width 8 height 8
drag, startPoint x: 414, startPoint y: 41, endPoint x: 389, endPoint y: 124, distance: 87.0
click at [414, 41] on div "My Workforce View Views Default view Active New view Update view Delete view Ed…" at bounding box center [317, 35] width 634 height 29
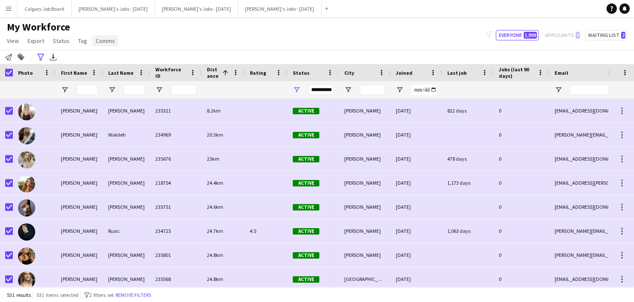
drag, startPoint x: 9, startPoint y: 58, endPoint x: 94, endPoint y: 46, distance: 85.8
click at [10, 57] on icon "Notify workforce" at bounding box center [8, 57] width 7 height 7
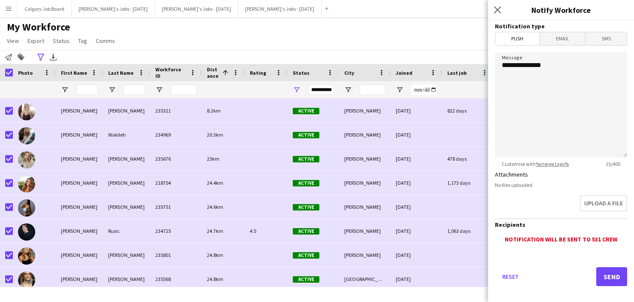
click at [568, 40] on span "Email" at bounding box center [562, 38] width 45 height 13
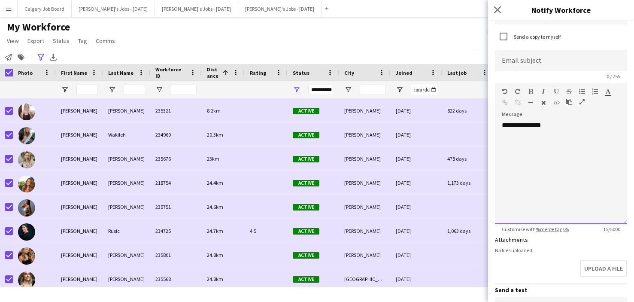
click at [569, 160] on div "**********" at bounding box center [561, 172] width 132 height 103
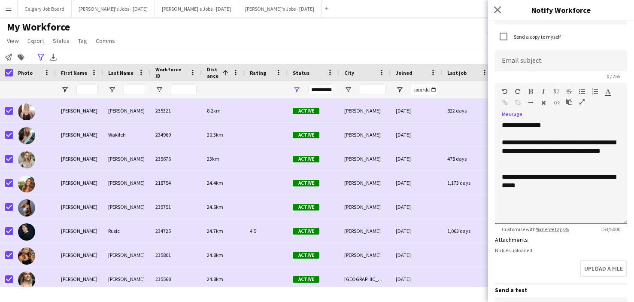
drag, startPoint x: 529, startPoint y: 165, endPoint x: 526, endPoint y: 153, distance: 12.5
click at [529, 165] on div at bounding box center [561, 168] width 118 height 9
drag, startPoint x: 550, startPoint y: 141, endPoint x: 585, endPoint y: 113, distance: 44.2
click at [606, 142] on div "**********" at bounding box center [561, 151] width 118 height 26
click at [556, 89] on icon "button" at bounding box center [555, 91] width 5 height 6
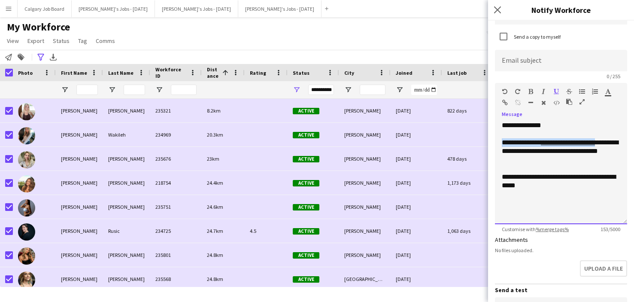
click at [568, 134] on div at bounding box center [561, 134] width 118 height 9
drag, startPoint x: 583, startPoint y: 142, endPoint x: 555, endPoint y: 142, distance: 27.5
click at [555, 142] on u "**********" at bounding box center [568, 142] width 54 height 6
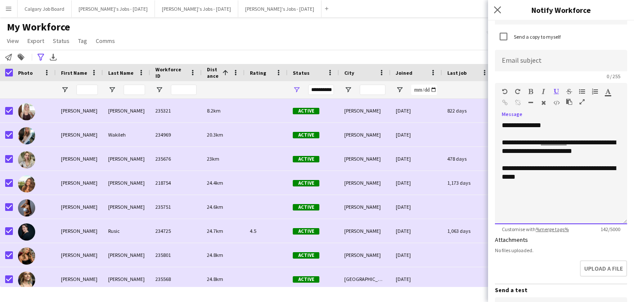
click at [595, 153] on div "**********" at bounding box center [561, 146] width 118 height 17
click at [607, 159] on div at bounding box center [561, 159] width 118 height 9
click at [574, 171] on div "**********" at bounding box center [561, 177] width 118 height 26
drag, startPoint x: 501, startPoint y: 168, endPoint x: 544, endPoint y: 158, distance: 44.4
click at [546, 166] on div "**********" at bounding box center [561, 172] width 132 height 103
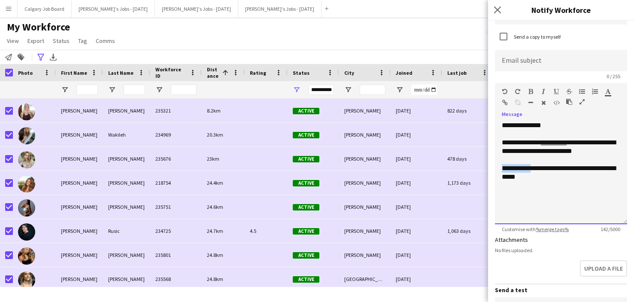
drag, startPoint x: 533, startPoint y: 87, endPoint x: 530, endPoint y: 90, distance: 4.6
click at [533, 87] on div "Standard Heading 1 Heading 2 Heading 3 Heading 4 Heading 5 Heading 6 Heading 7 …" at bounding box center [561, 99] width 132 height 32
click at [530, 90] on icon "button" at bounding box center [530, 91] width 5 height 6
click at [566, 143] on u "*********" at bounding box center [554, 142] width 26 height 6
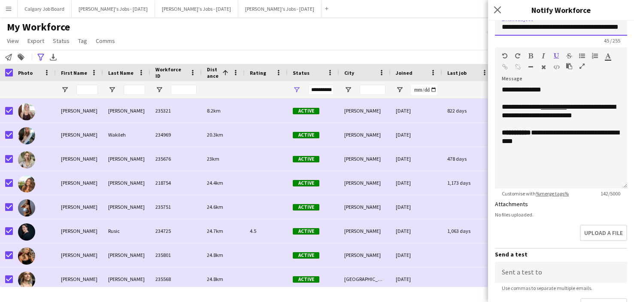
type input "**********"
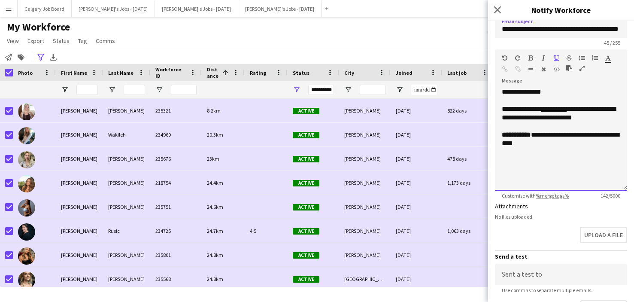
click at [538, 130] on div "**********" at bounding box center [561, 139] width 132 height 103
click at [551, 160] on div "**********" at bounding box center [561, 139] width 132 height 103
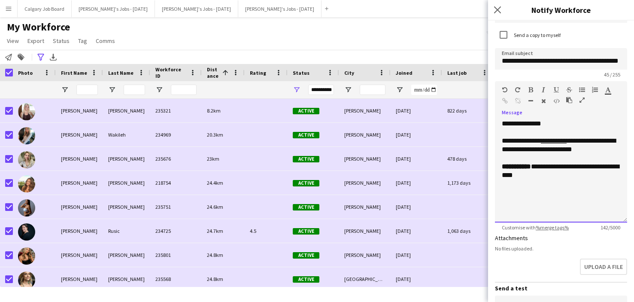
click at [617, 150] on div "**********" at bounding box center [561, 144] width 118 height 17
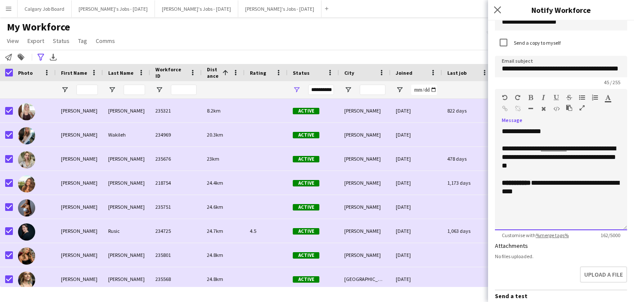
click at [595, 185] on div "**********" at bounding box center [561, 191] width 118 height 26
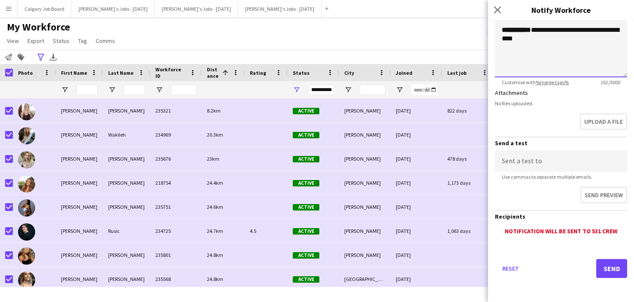
scroll to position [196, 0]
click at [612, 275] on button "Send" at bounding box center [611, 268] width 31 height 19
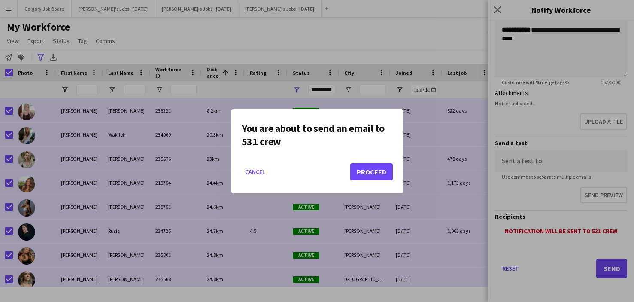
click at [364, 173] on button "Proceed" at bounding box center [371, 171] width 42 height 17
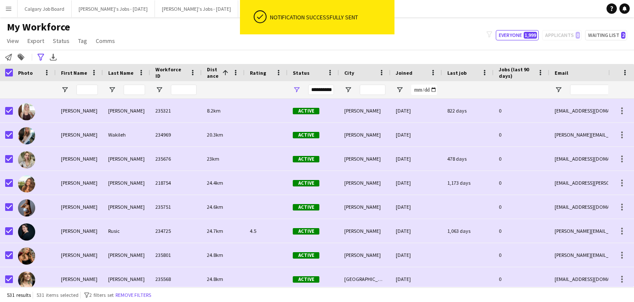
scroll to position [0, 0]
drag, startPoint x: 161, startPoint y: 26, endPoint x: 170, endPoint y: 26, distance: 9.0
click at [163, 26] on div "My Workforce View Views Default view Active New view Update view Delete view Ed…" at bounding box center [317, 35] width 634 height 29
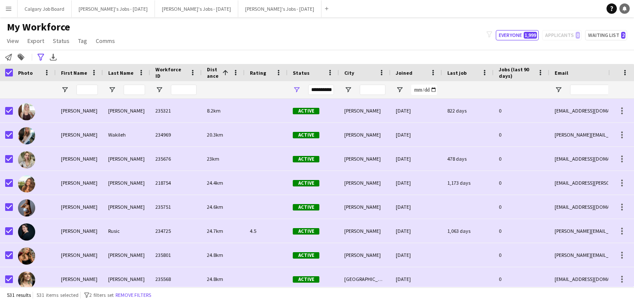
click at [626, 13] on link "Notifications" at bounding box center [624, 8] width 10 height 10
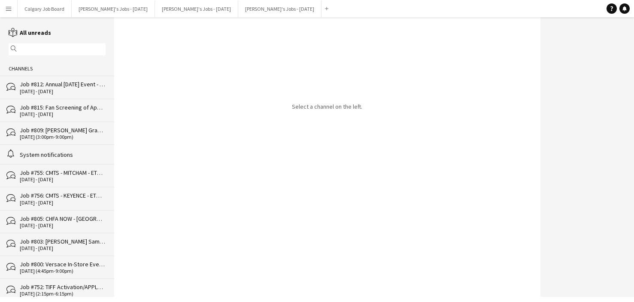
click at [47, 83] on div "Job #812: Annual [DATE] Event - [GEOGRAPHIC_DATA] ON" at bounding box center [63, 84] width 86 height 8
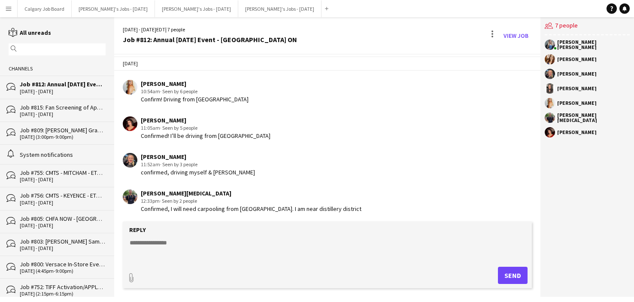
click at [214, 237] on form "Reply paperclip Send" at bounding box center [327, 254] width 409 height 66
click at [209, 246] on textarea at bounding box center [329, 249] width 400 height 22
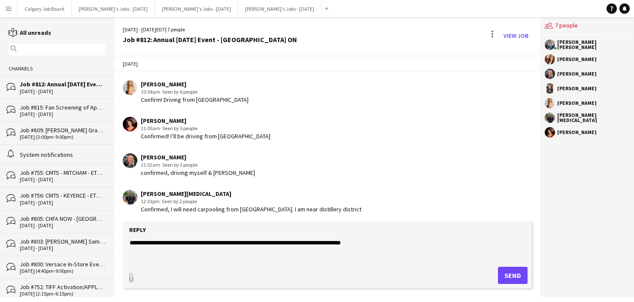
type textarea "**********"
click at [519, 277] on button "Send" at bounding box center [513, 274] width 30 height 17
